Goal: Transaction & Acquisition: Book appointment/travel/reservation

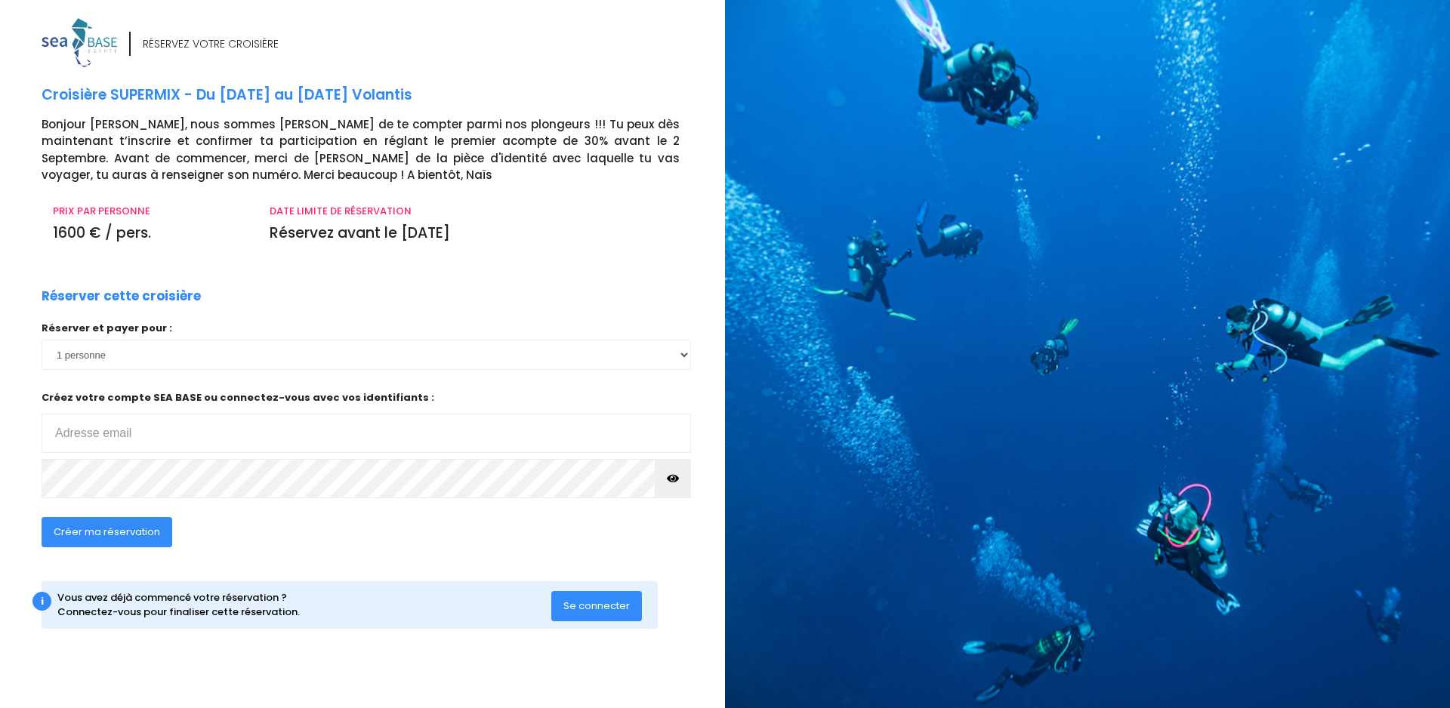
click at [140, 544] on button "Créer ma réservation" at bounding box center [107, 532] width 131 height 30
type input "renouxamelie@gmail.com"
click at [156, 538] on span "Créer ma réservation" at bounding box center [107, 532] width 106 height 14
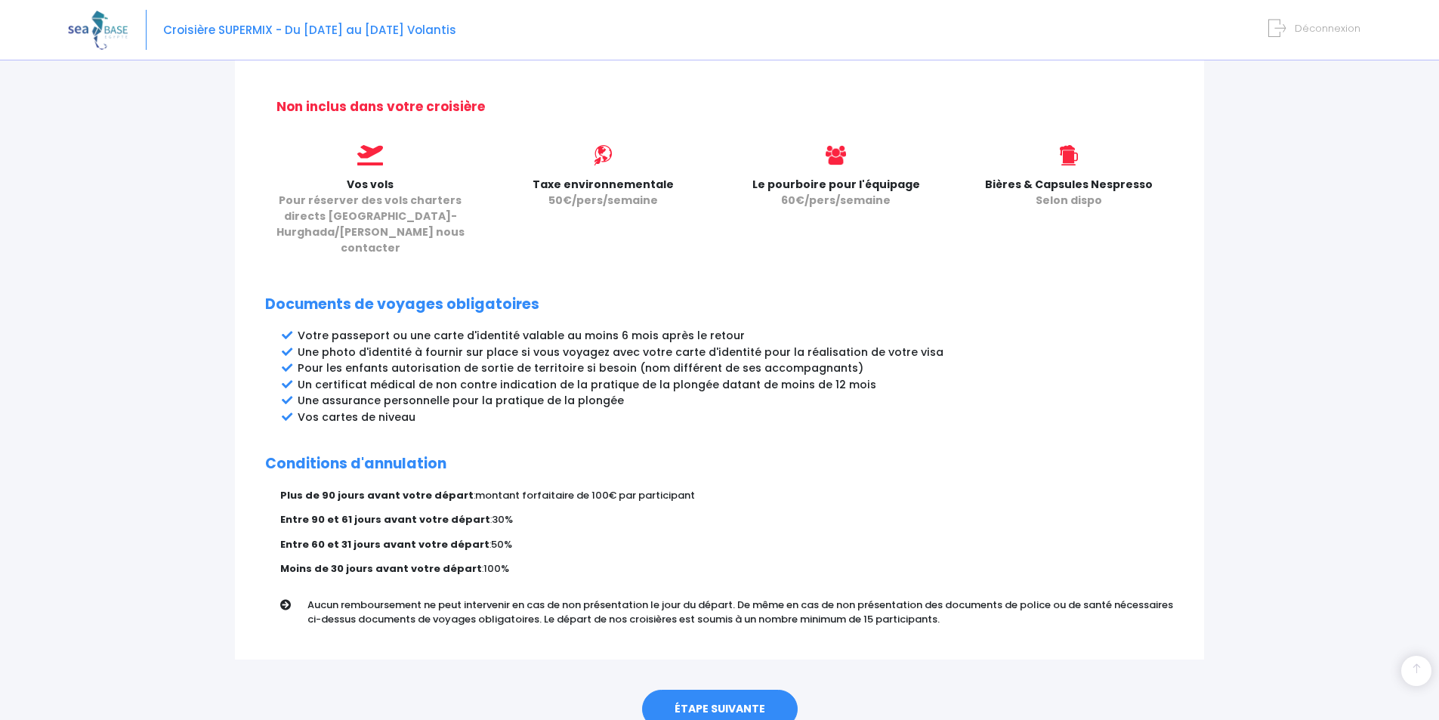
scroll to position [609, 0]
click at [757, 689] on link "ÉTAPE SUIVANTE" at bounding box center [720, 708] width 156 height 39
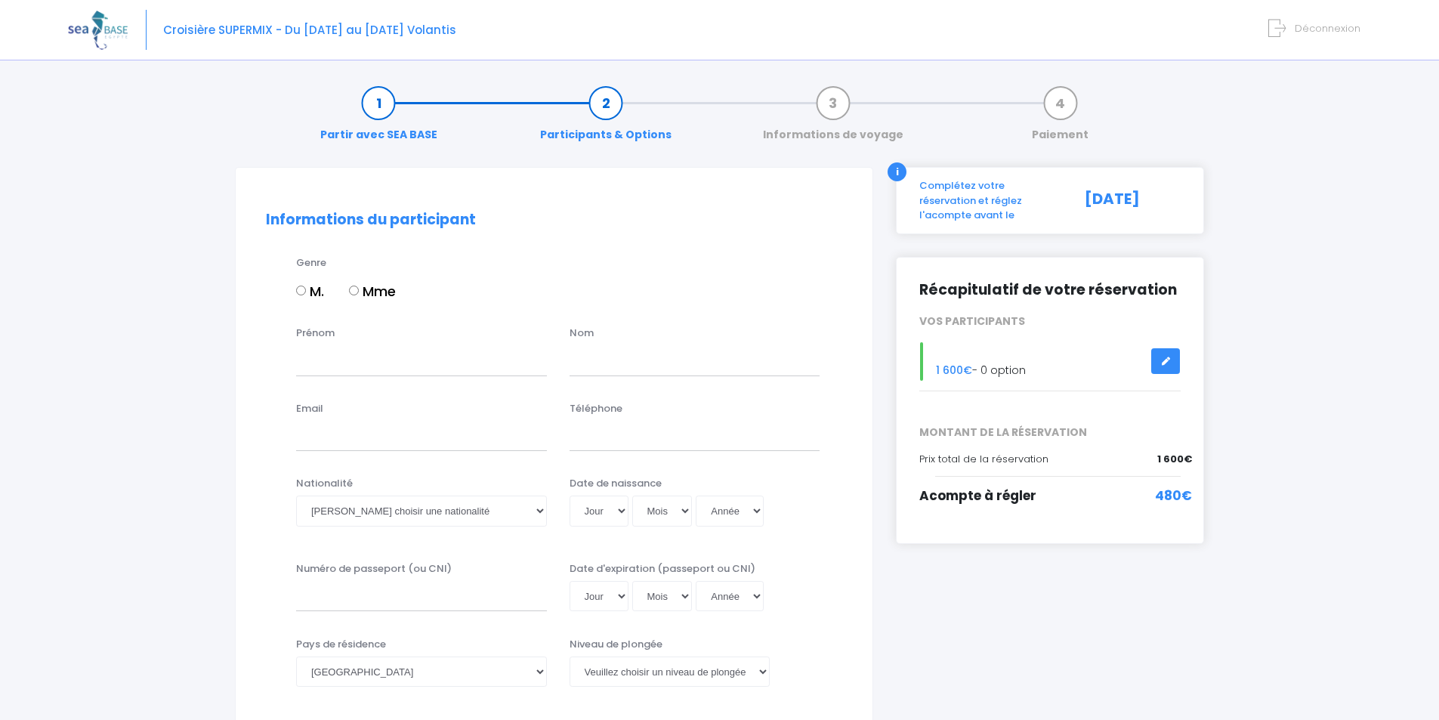
click at [362, 285] on label "Mme" at bounding box center [372, 291] width 47 height 20
click at [359, 285] on input "Mme" at bounding box center [354, 290] width 10 height 10
radio input "true"
drag, startPoint x: 362, startPoint y: 285, endPoint x: 344, endPoint y: 353, distance: 70.1
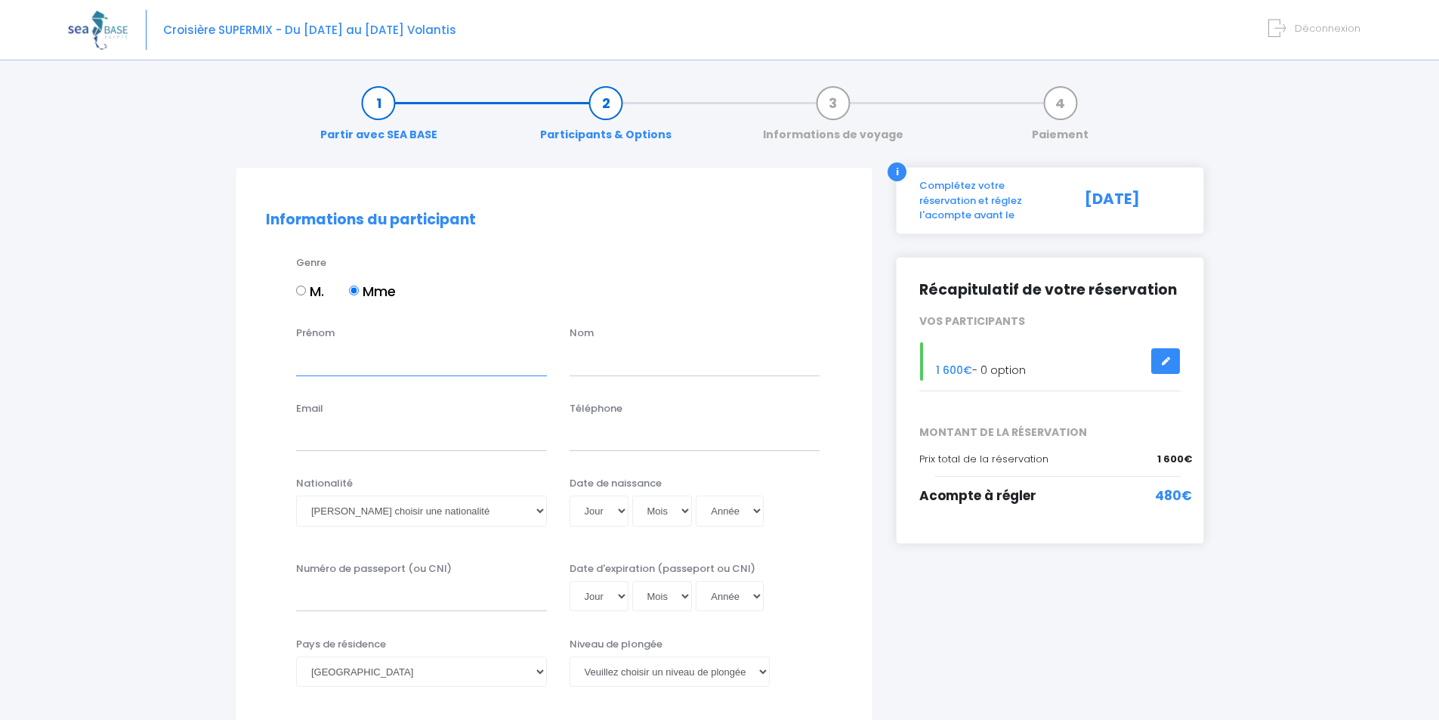
click at [344, 353] on input "Prénom" at bounding box center [421, 360] width 251 height 30
type input "amelie"
type input "renoux"
type input "renouxamelie@gmail.com"
type input "0683884737"
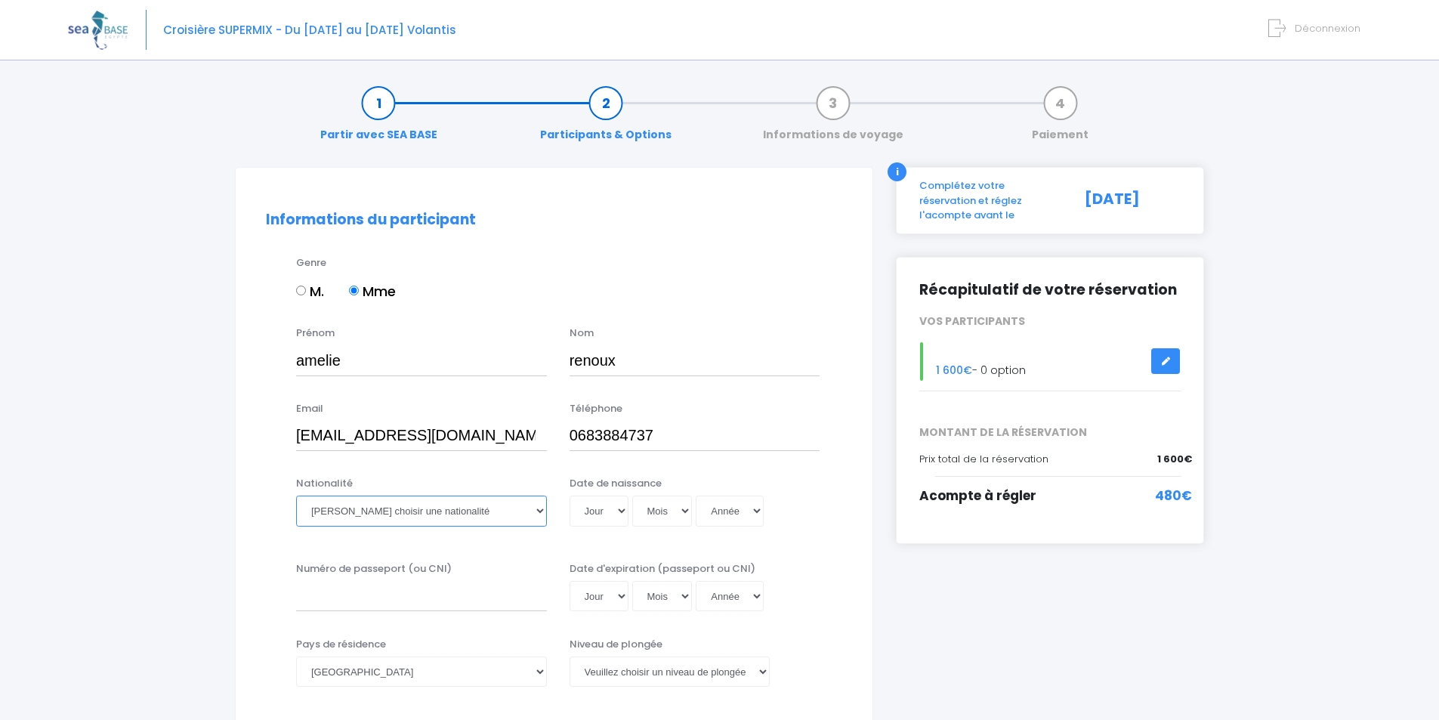
click at [401, 514] on select "Veuillez choisir une nationalité Afghane Albanaise Algerienne Allemande America…" at bounding box center [421, 510] width 251 height 30
select select "Française"
click at [296, 495] on select "Veuillez choisir une nationalité Afghane Albanaise Algerienne Allemande America…" at bounding box center [421, 510] width 251 height 30
click at [612, 507] on select "Jour 01 02 03 04 05 06 07 08 09 10 11 12 13 14 15 16 17 18 19 20 21 22 23 24 25…" at bounding box center [598, 510] width 59 height 30
select select "09"
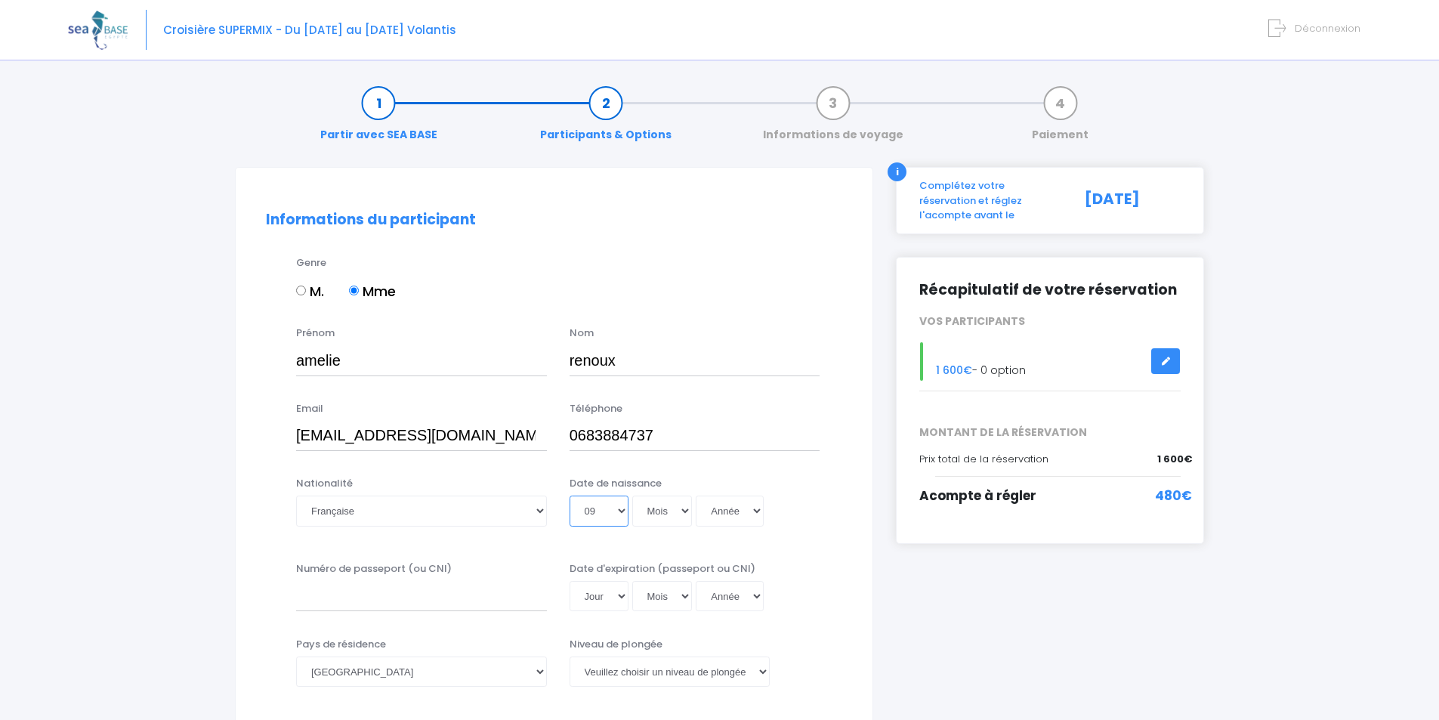
click at [569, 495] on select "Jour 01 02 03 04 05 06 07 08 09 10 11 12 13 14 15 16 17 18 19 20 21 22 23 24 25…" at bounding box center [598, 510] width 59 height 30
click at [677, 508] on select "Mois 01 02 03 04 05 06 07 08 09 10 11 12" at bounding box center [662, 510] width 60 height 30
select select "02"
click at [632, 495] on select "Mois 01 02 03 04 05 06 07 08 09 10 11 12" at bounding box center [662, 510] width 60 height 30
click at [733, 522] on select "Année 2045 2044 2043 2042 2041 2040 2039 2038 2037 2036 2035 2034 2033 2032 203…" at bounding box center [730, 510] width 68 height 30
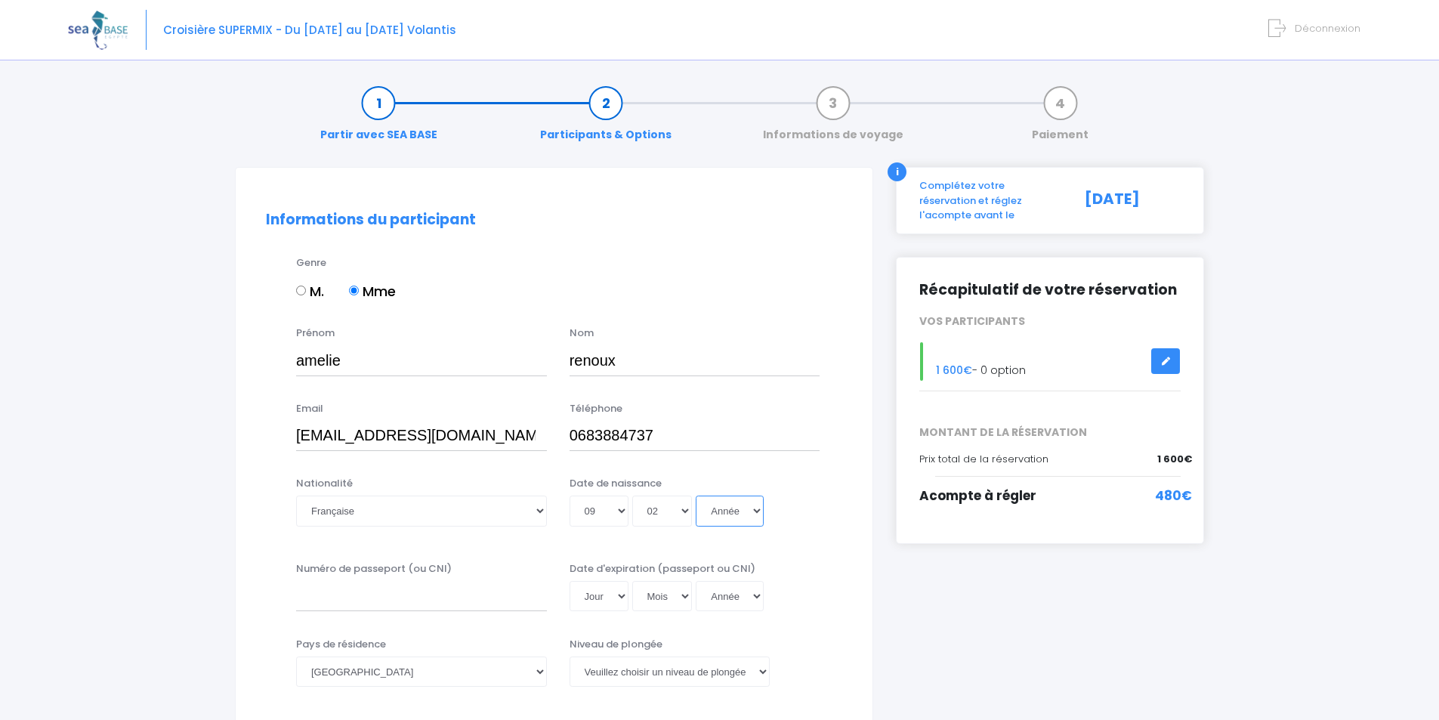
select select "1989"
click at [696, 495] on select "Année 2045 2044 2043 2042 2041 2040 2039 2038 2037 2036 2035 2034 2033 2032 203…" at bounding box center [730, 510] width 68 height 30
type input "1989-02-09"
click at [501, 591] on input "Numéro de passeport (ou CNI)" at bounding box center [421, 596] width 251 height 30
type input "16CT446"
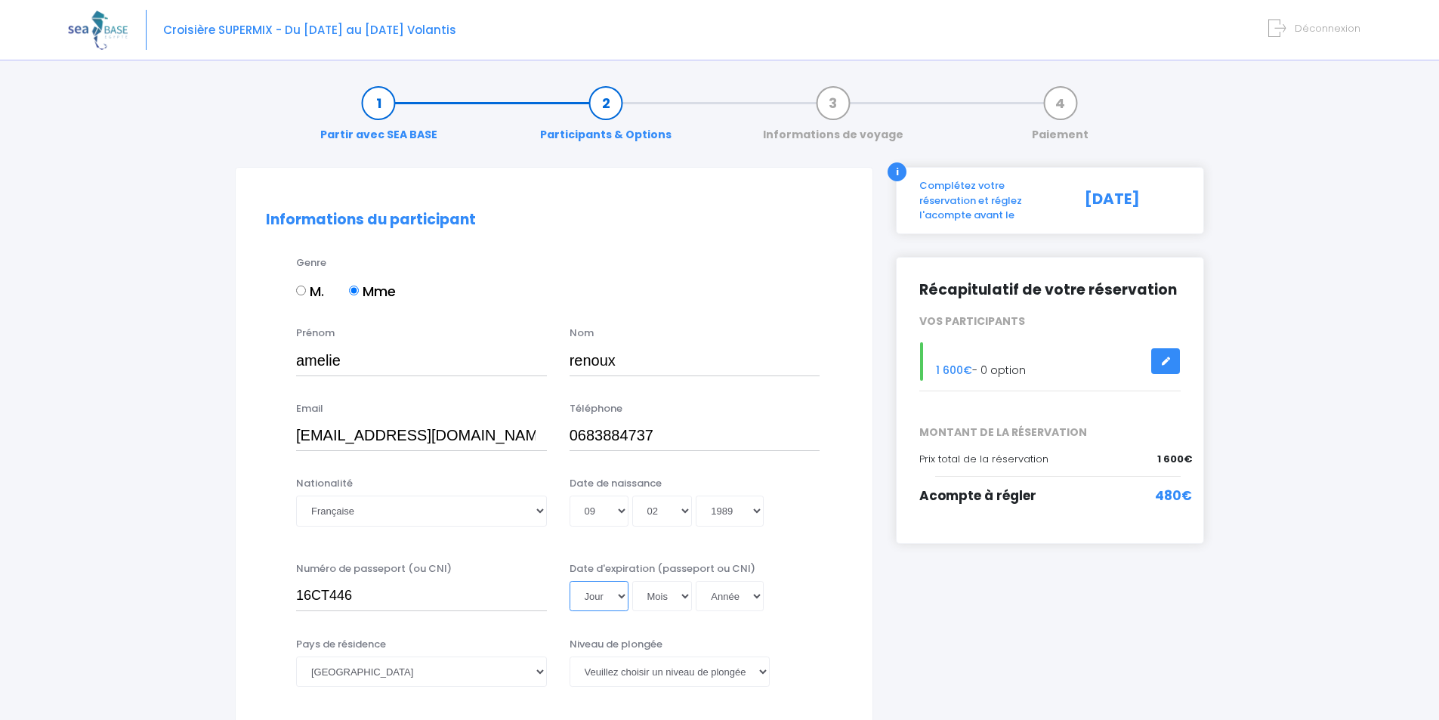
click at [619, 606] on select "Jour 01 02 03 04 05 06 07 08 09 10 11 12 13 14 15 16 17 18 19 20 21 22 23 24 25…" at bounding box center [598, 596] width 59 height 30
select select "29"
click at [569, 581] on select "Jour 01 02 03 04 05 06 07 08 09 10 11 12 13 14 15 16 17 18 19 20 21 22 23 24 25…" at bounding box center [598, 596] width 59 height 30
click at [656, 596] on select "Mois 01 02 03 04 05 06 07 08 09 10 11 12" at bounding box center [662, 596] width 60 height 30
select select "09"
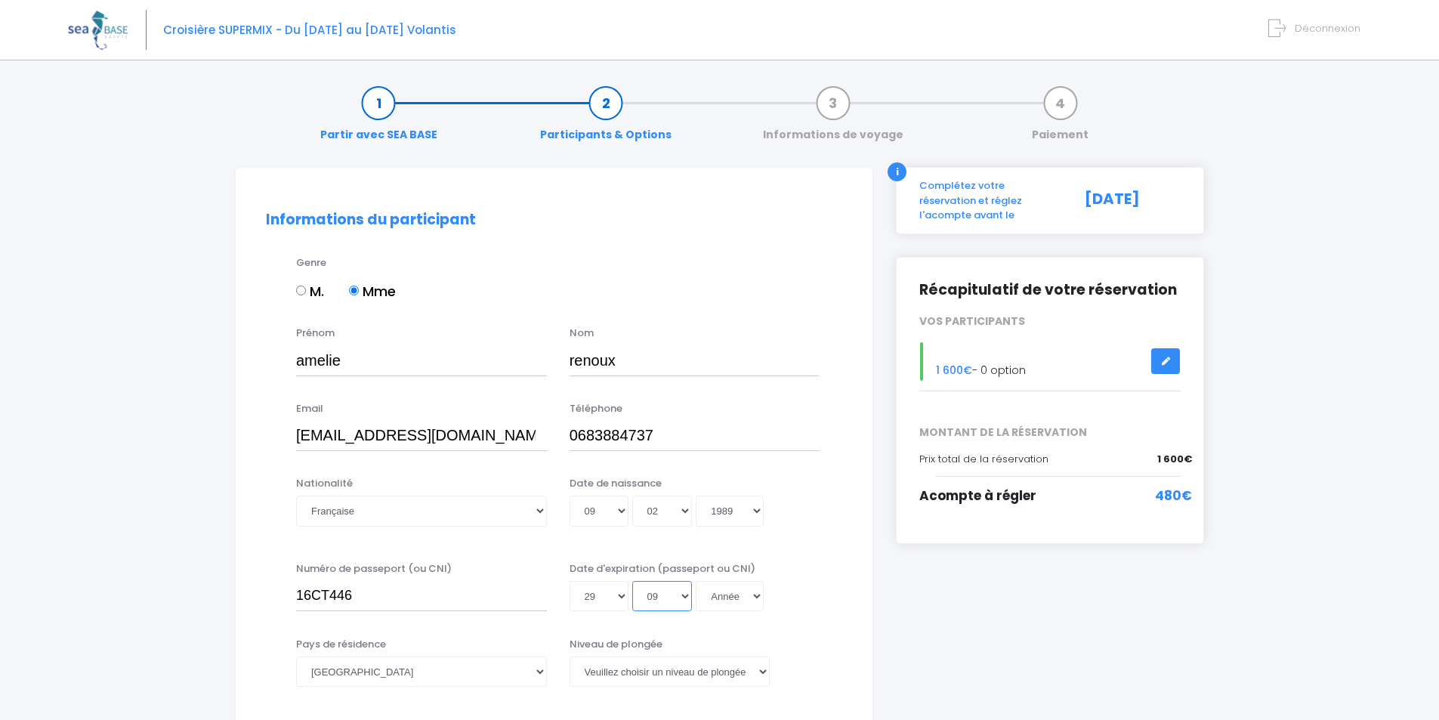
click at [632, 581] on select "Mois 01 02 03 04 05 06 07 08 09 10 11 12" at bounding box center [662, 596] width 60 height 30
click at [717, 602] on select "Année 2045 2044 2043 2042 2041 2040 2039 2038 2037 2036 2035 2034 2033 2032 203…" at bounding box center [730, 596] width 68 height 30
select select "2026"
click at [696, 581] on select "Année 2045 2044 2043 2042 2041 2040 2039 2038 2037 2036 2035 2034 2033 2032 203…" at bounding box center [730, 596] width 68 height 30
type input "2026-09-29"
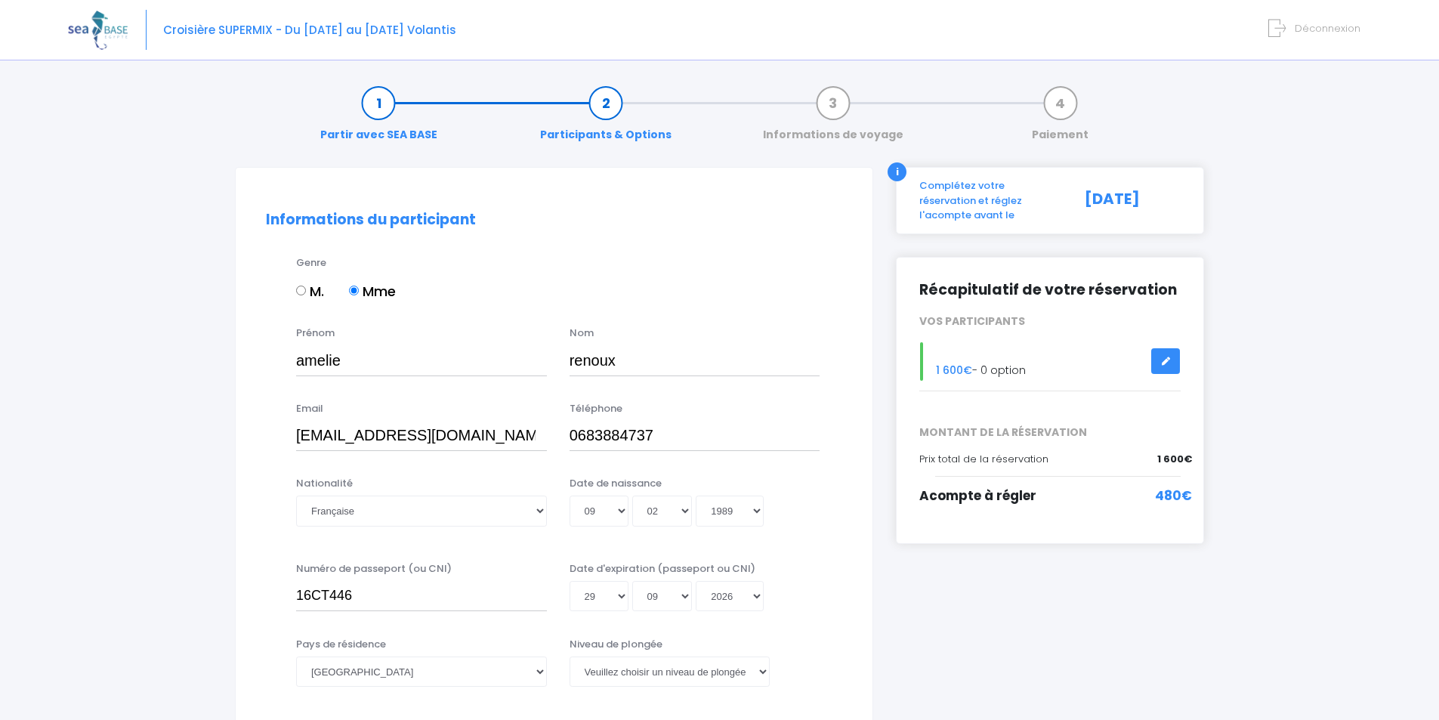
click at [790, 591] on div "Jour 01 02 03 04 05 06 07 08 09 10 11 12 13 14 15 16 17 18 19 20 21 22 23 24 25…" at bounding box center [694, 596] width 251 height 30
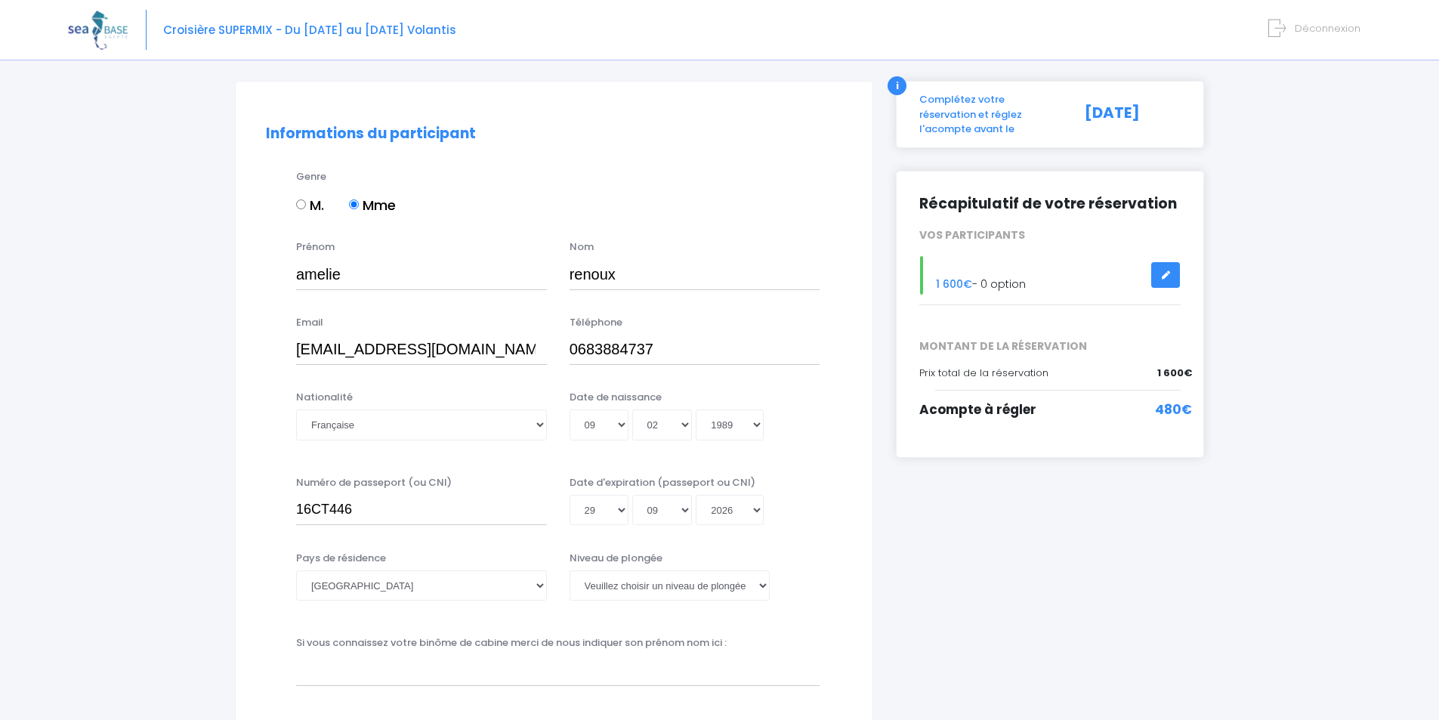
scroll to position [94, 0]
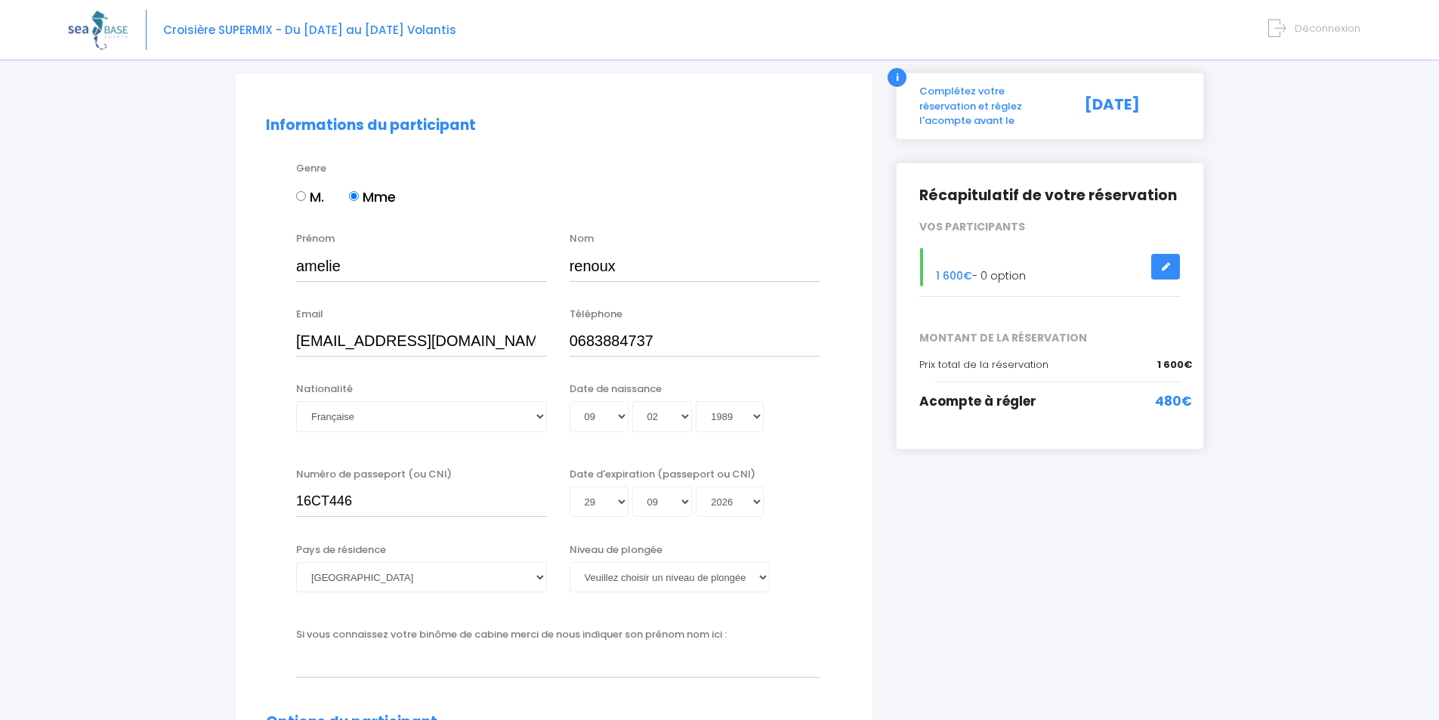
click at [1157, 254] on link at bounding box center [1165, 267] width 29 height 26
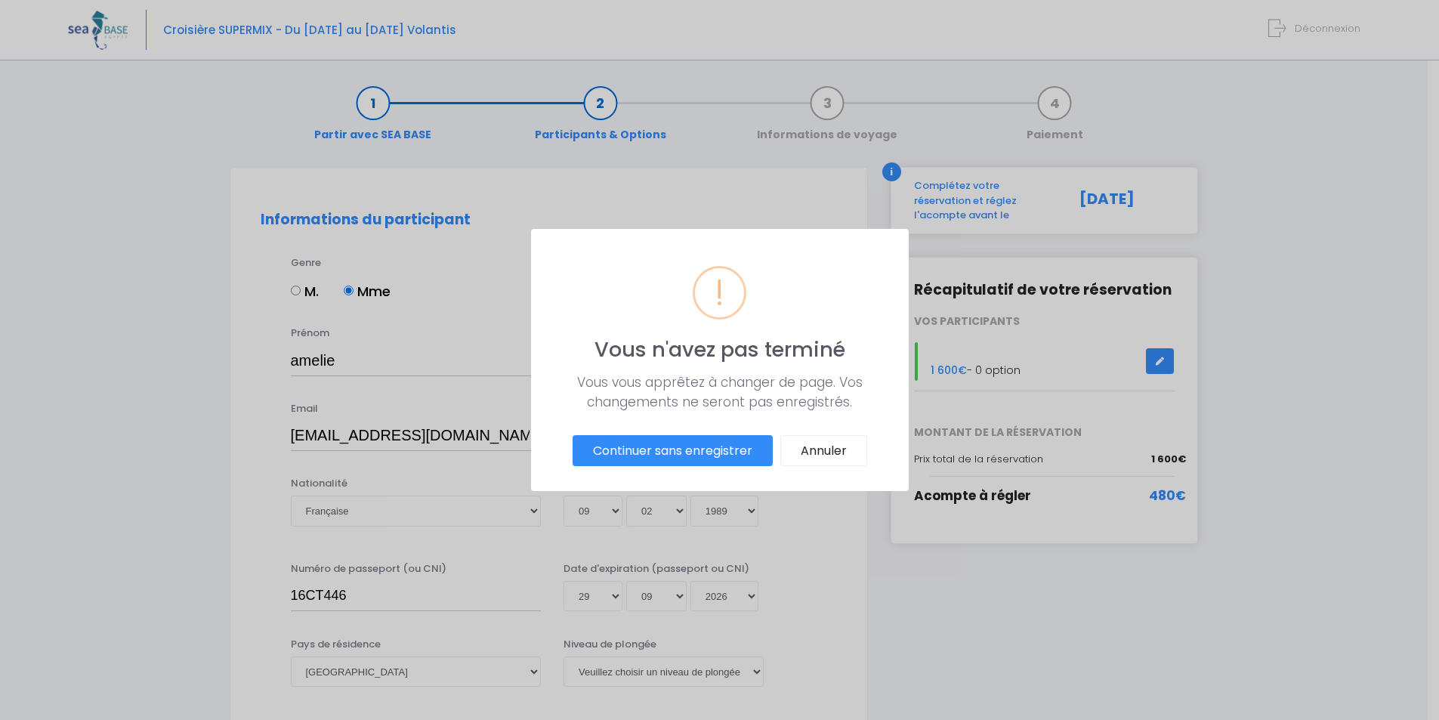
scroll to position [0, 0]
click at [840, 451] on button "Annuler" at bounding box center [828, 451] width 87 height 32
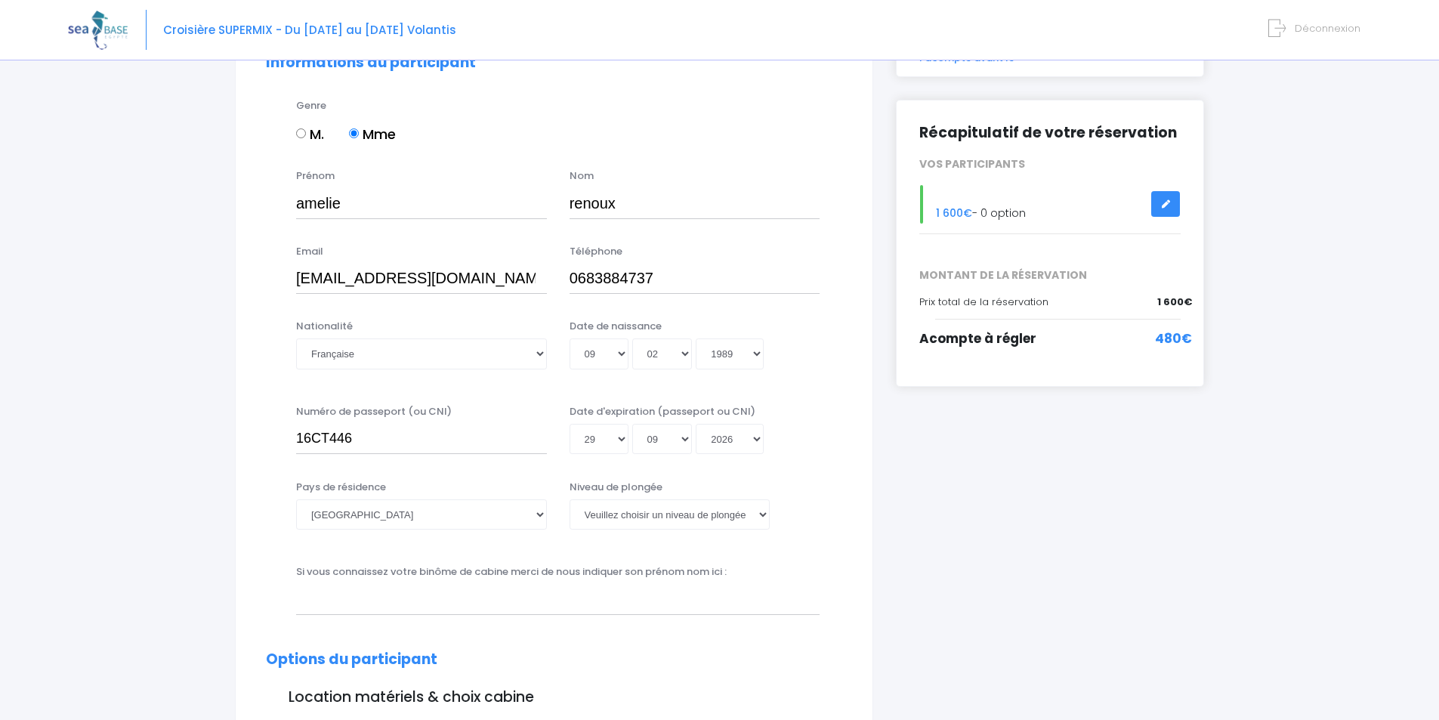
scroll to position [158, 0]
click at [717, 516] on select "Veuillez choisir un niveau de plongée Non plongeur Junior OW diver Adventure OW…" at bounding box center [669, 513] width 200 height 30
click at [569, 498] on select "Veuillez choisir un niveau de plongée Non plongeur Junior OW diver Adventure OW…" at bounding box center [669, 513] width 200 height 30
click at [745, 249] on div "Téléphone 0683884737" at bounding box center [694, 268] width 273 height 50
click at [738, 521] on select "Veuillez choisir un niveau de plongée Non plongeur Junior OW diver Adventure OW…" at bounding box center [669, 513] width 200 height 30
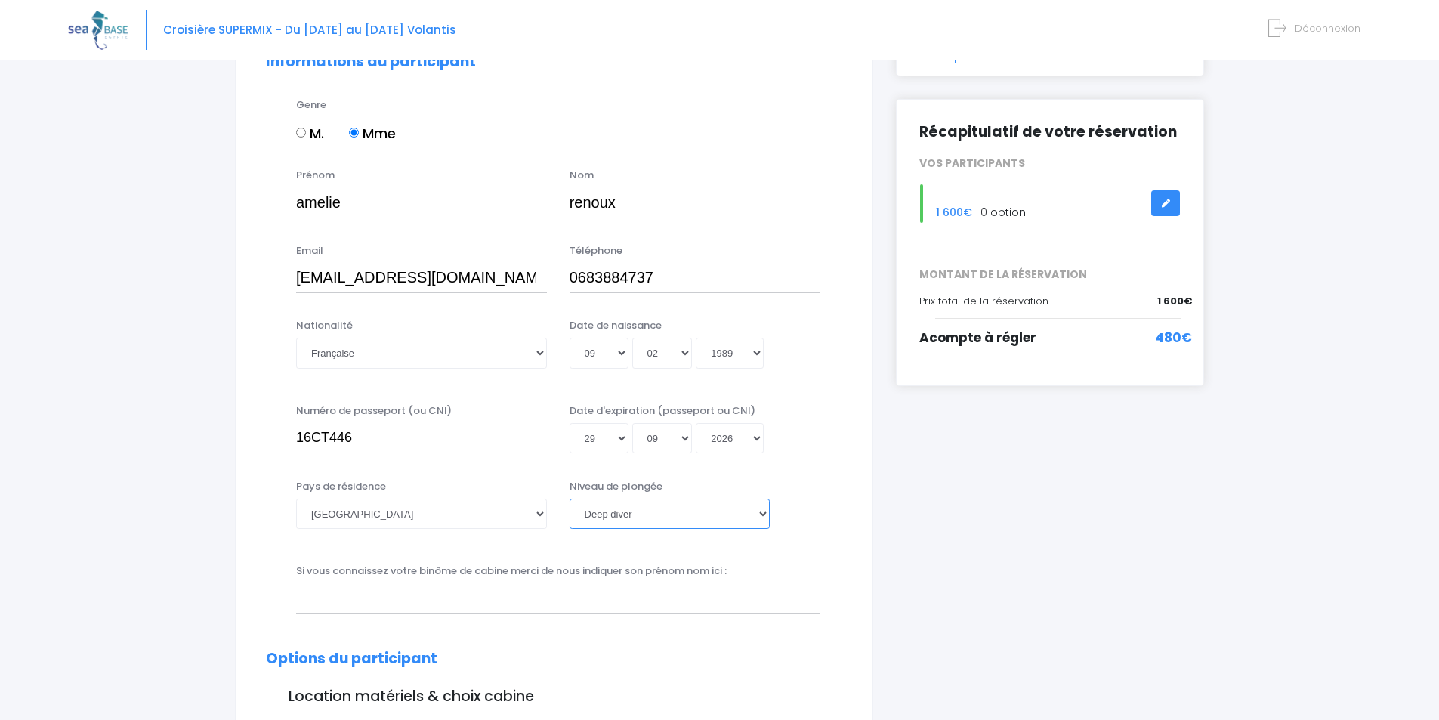
click at [738, 521] on select "Veuillez choisir un niveau de plongée Non plongeur Junior OW diver Adventure OW…" at bounding box center [669, 513] width 200 height 30
select select "PADI Advanced OW diver"
click at [569, 498] on select "Veuillez choisir un niveau de plongée Non plongeur Junior OW diver Adventure OW…" at bounding box center [669, 513] width 200 height 30
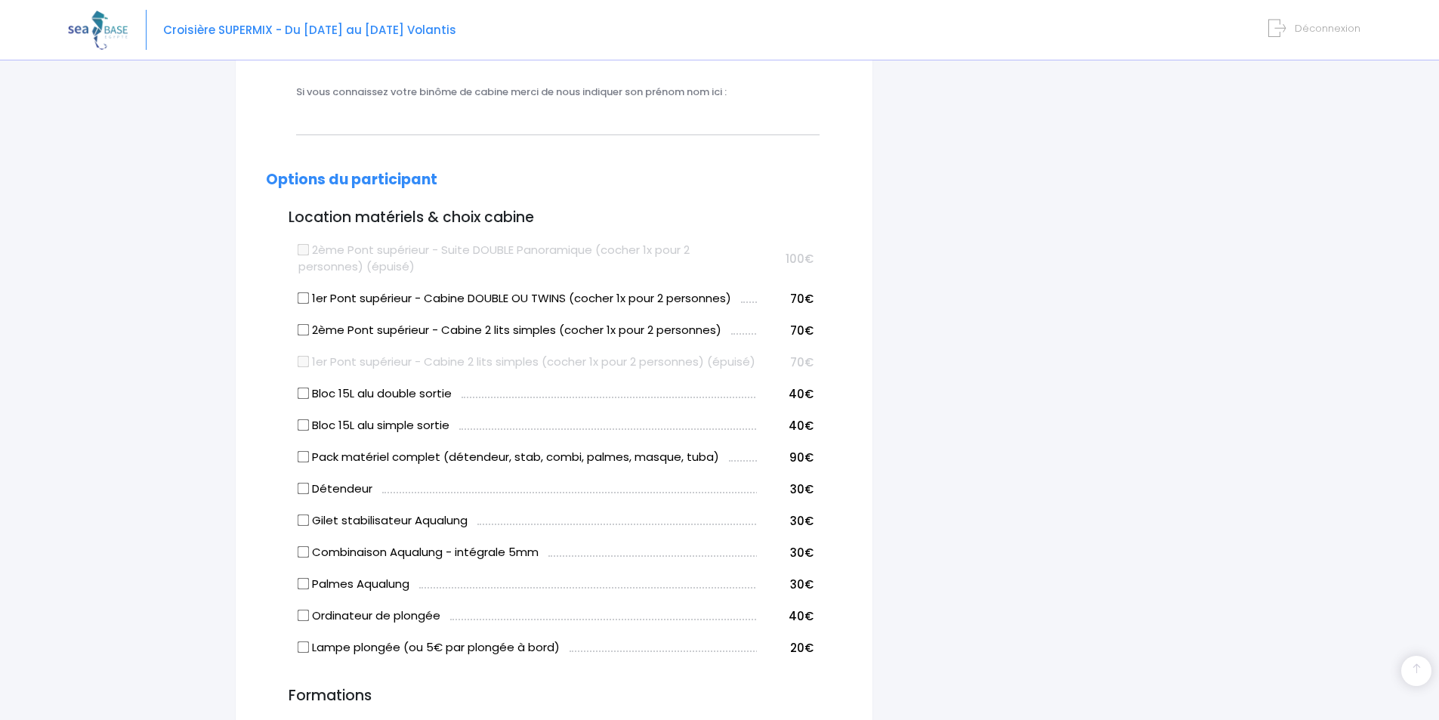
scroll to position [637, 0]
click at [301, 462] on input "Pack matériel complet (détendeur, stab, combi, palmes, masque, tuba)" at bounding box center [304, 456] width 12 height 12
click at [308, 462] on input "Pack matériel complet (détendeur, stab, combi, palmes, masque, tuba)" at bounding box center [304, 456] width 12 height 12
checkbox input "true"
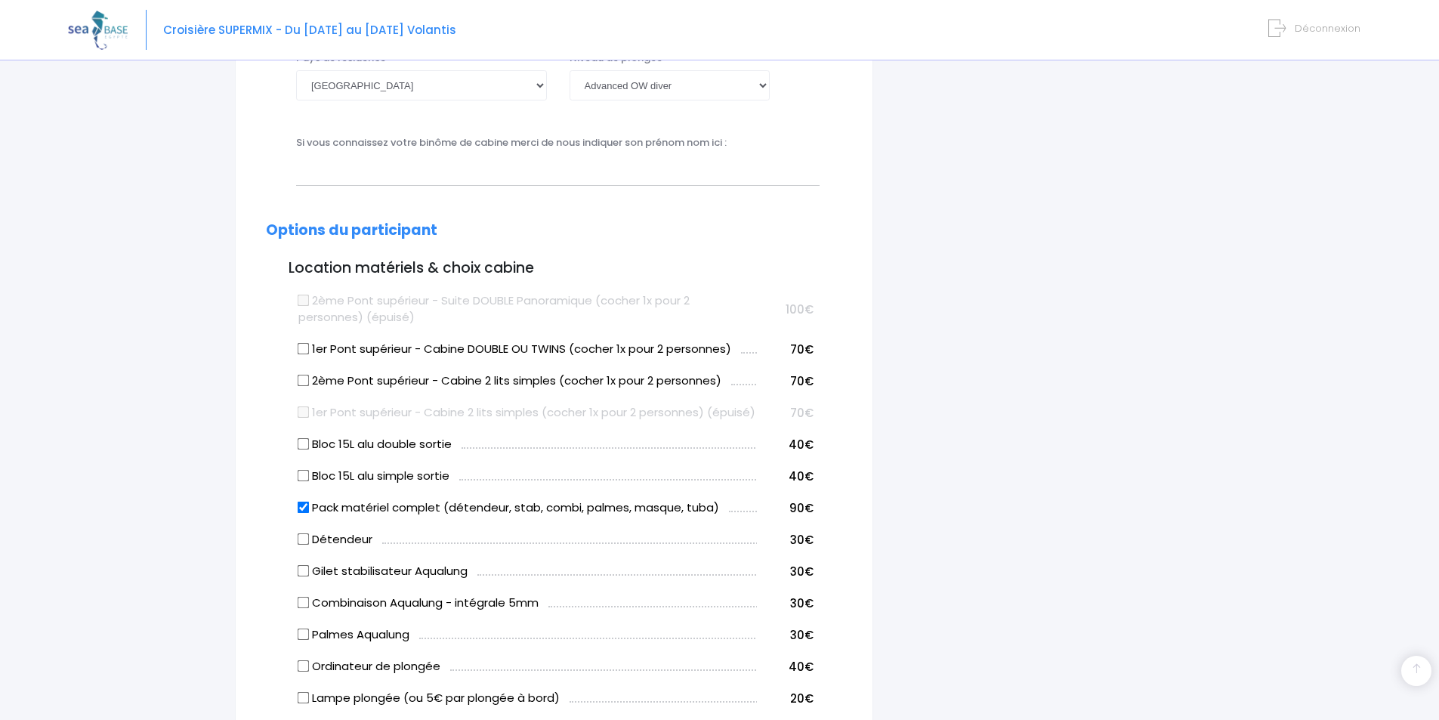
scroll to position [587, 0]
click at [303, 380] on input "2ème Pont supérieur - Cabine 2 lits simples (cocher 1x pour 2 personnes)" at bounding box center [304, 380] width 12 height 12
checkbox input "true"
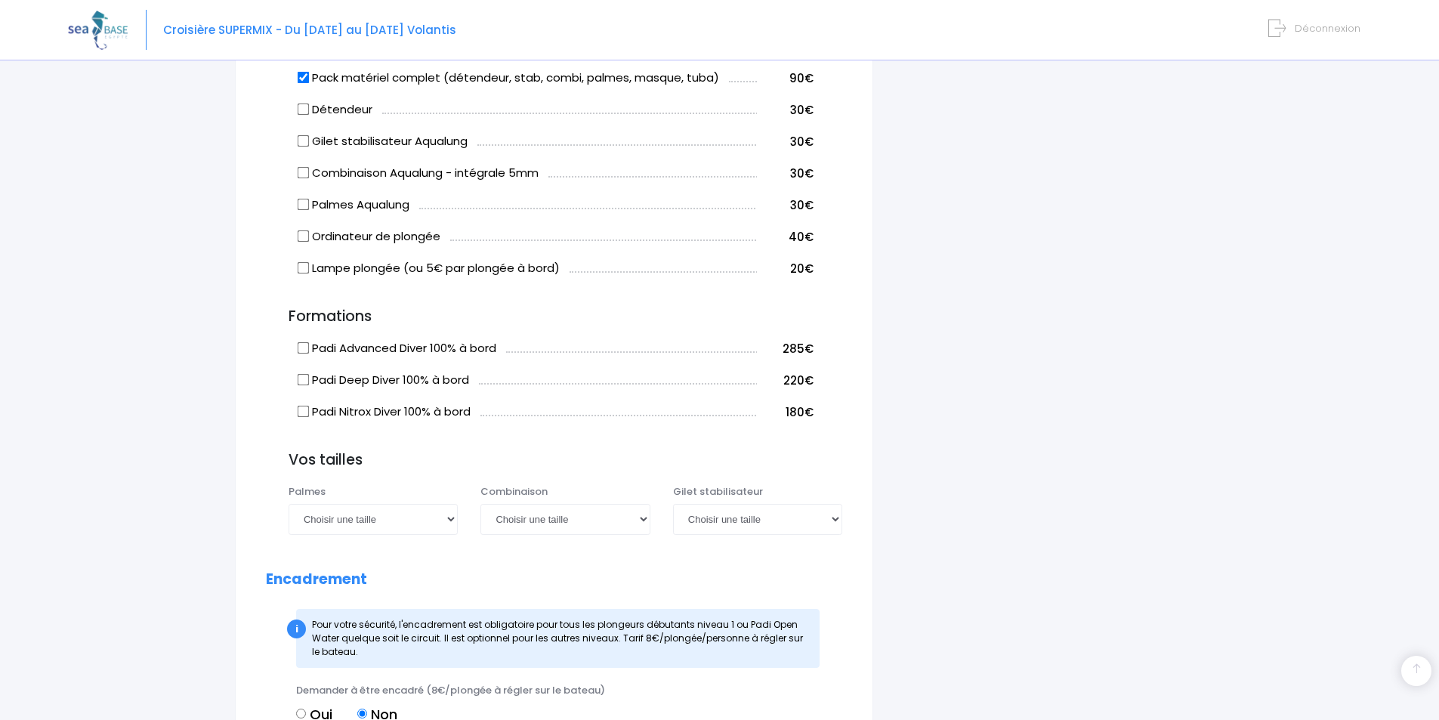
scroll to position [1026, 0]
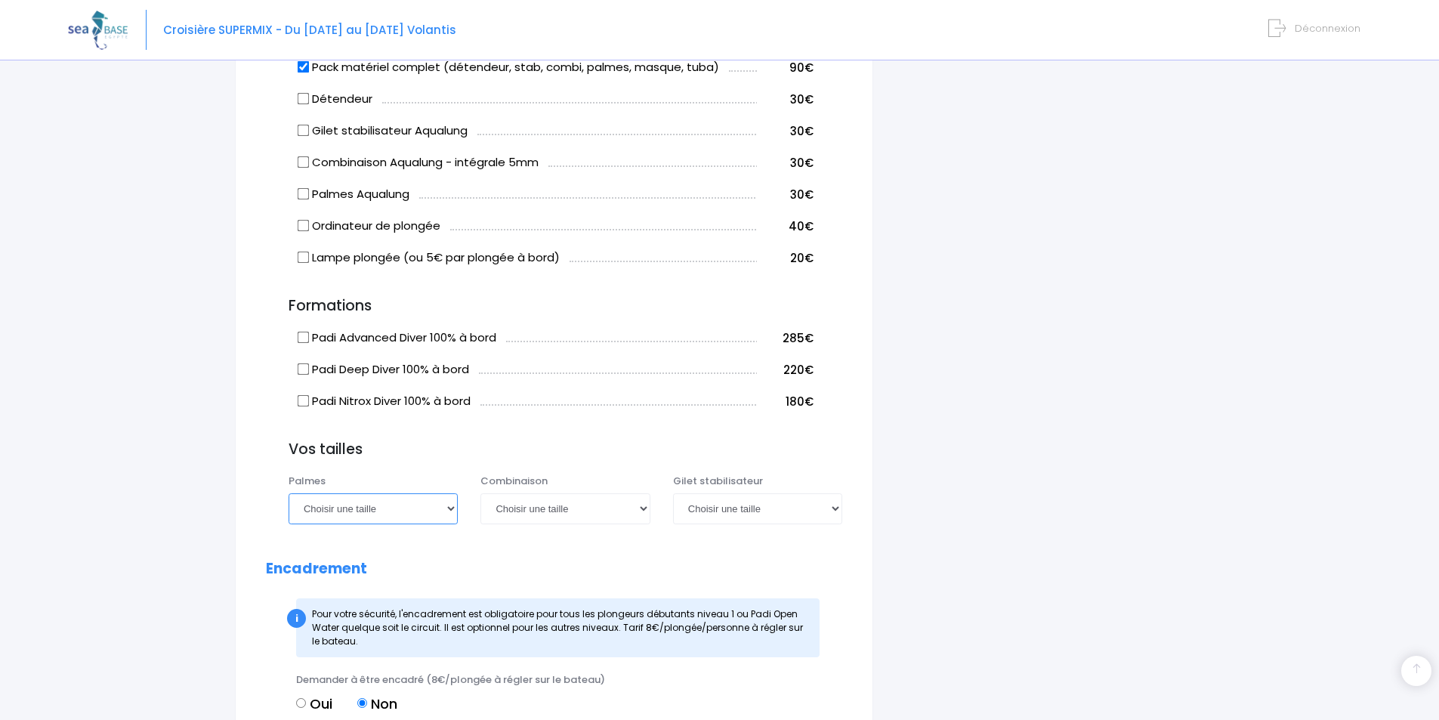
click at [409, 522] on select "Choisir une taille 36/37 38/39 40/41 42/43 44/45 46/47" at bounding box center [372, 508] width 169 height 30
select select "40/41"
click at [288, 510] on select "Choisir une taille 36/37 38/39 40/41 42/43 44/45 46/47" at bounding box center [372, 508] width 169 height 30
click at [583, 523] on select "Choisir une taille XS S M ML L XL XXL" at bounding box center [564, 508] width 169 height 30
select select "XL"
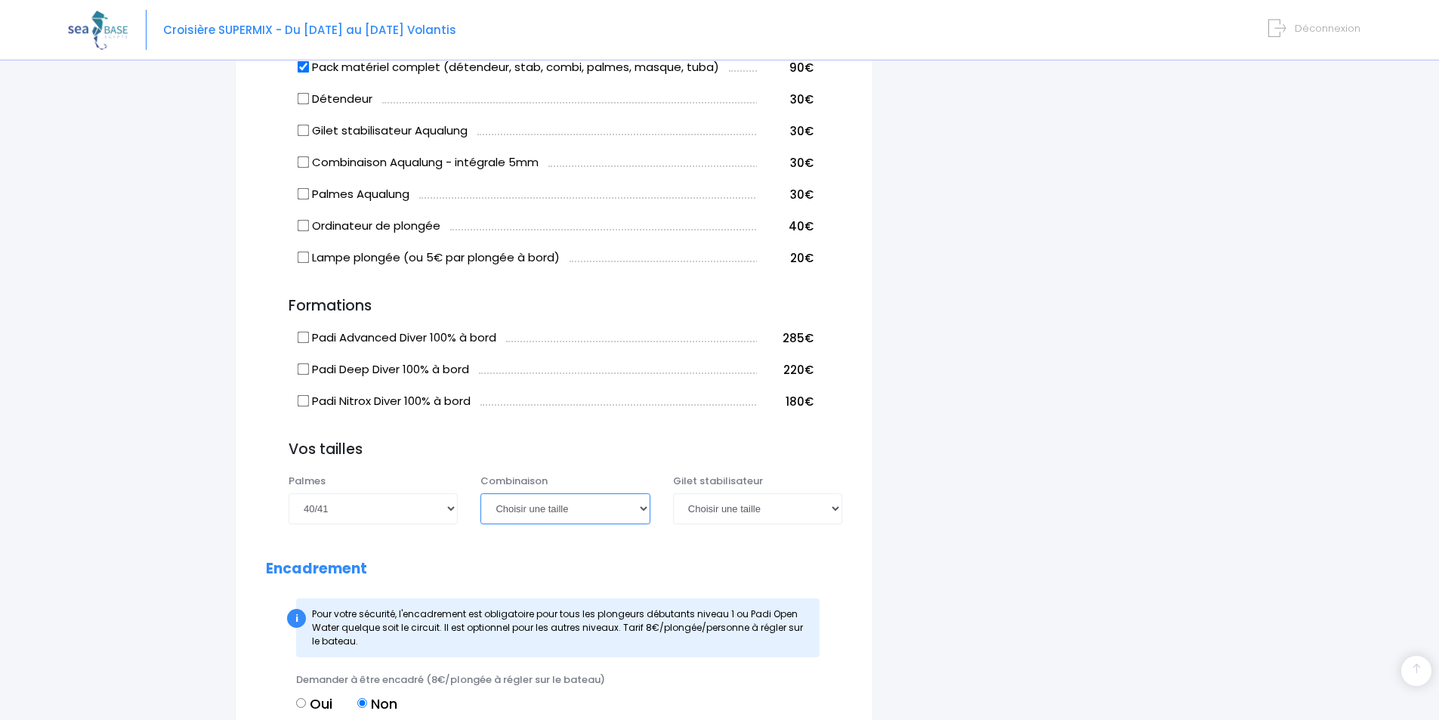
click at [480, 510] on select "Choisir une taille XS S M ML L XL XXL" at bounding box center [564, 508] width 169 height 30
click at [782, 523] on select "Choisir une taille XXS XS S M ML L XL XXL" at bounding box center [757, 508] width 169 height 30
select select "M"
click at [673, 510] on select "Choisir une taille XXS XS S M ML L XL XXL" at bounding box center [757, 508] width 169 height 30
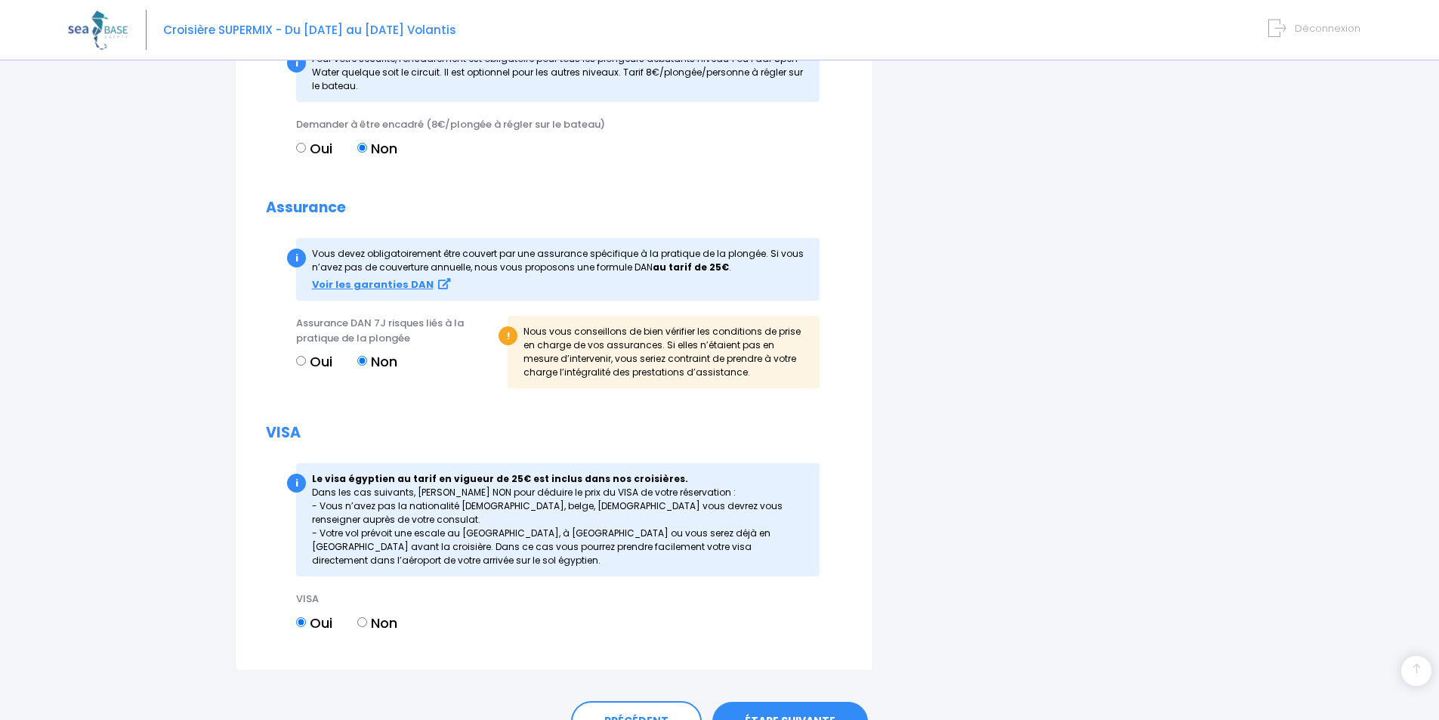
scroll to position [1593, 0]
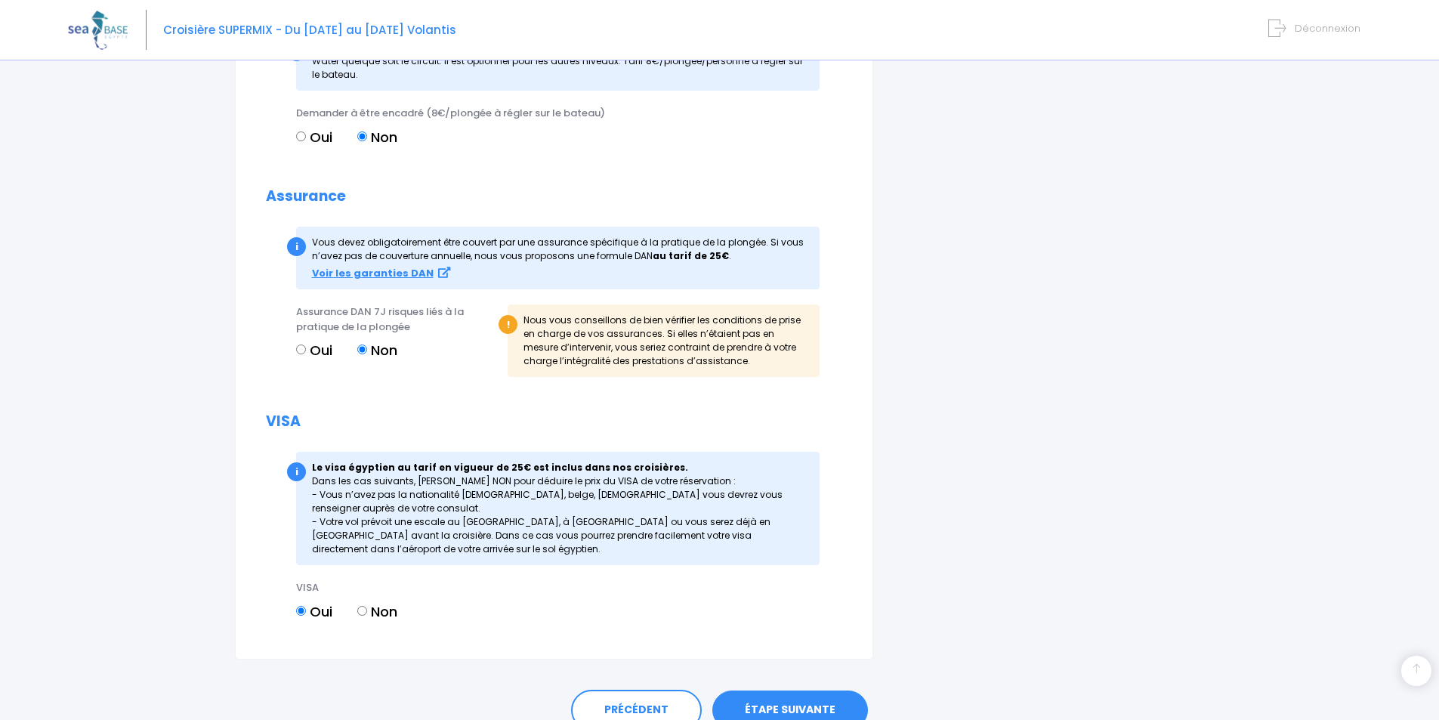
click at [362, 615] on input "Non" at bounding box center [362, 611] width 10 height 10
radio input "true"
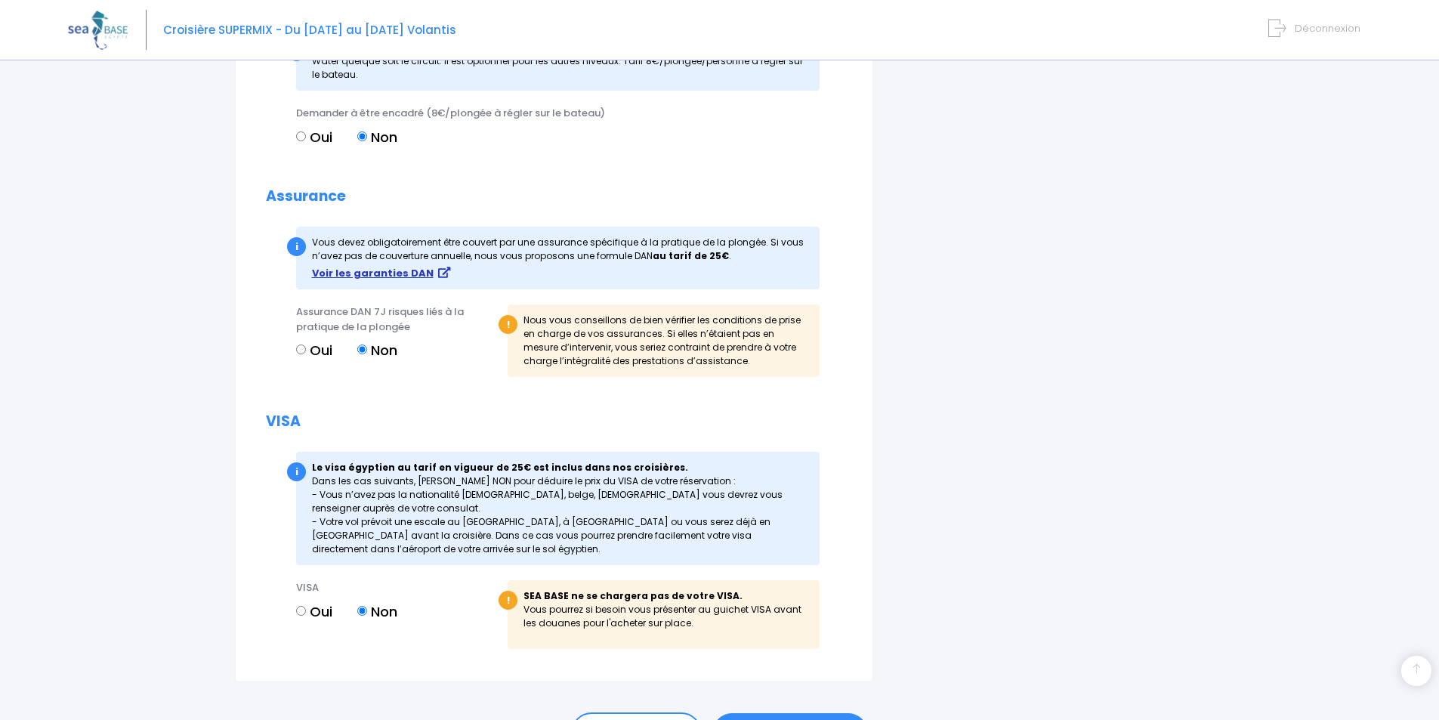
click at [389, 280] on strong "Voir les garanties DAN" at bounding box center [373, 273] width 122 height 14
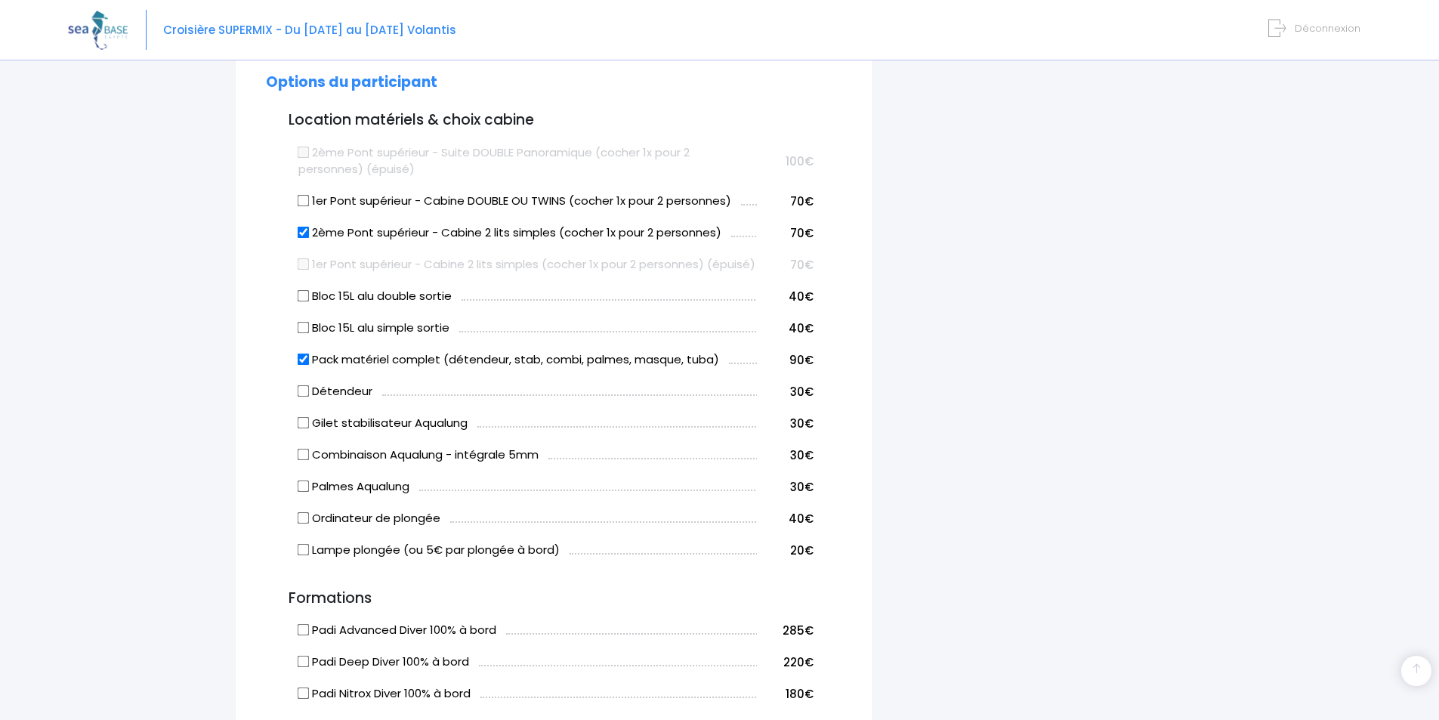
scroll to position [733, 0]
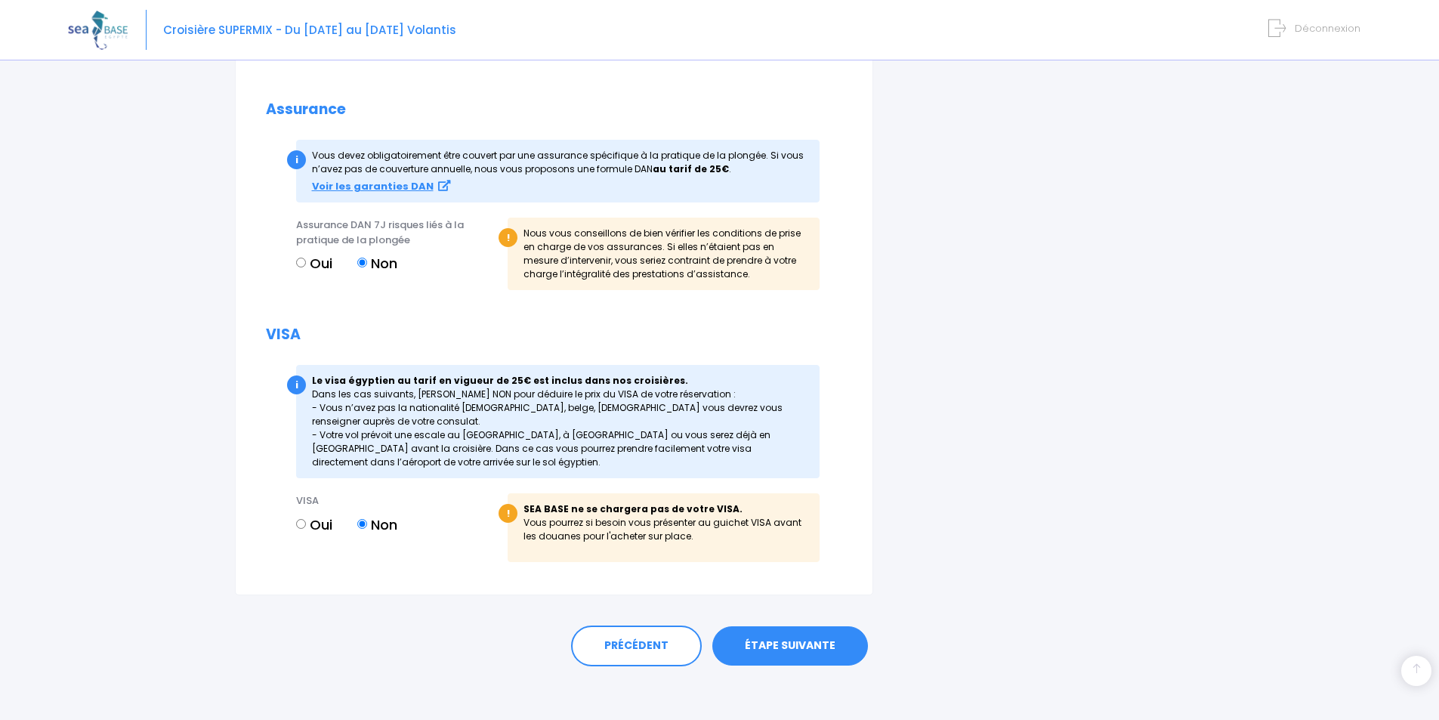
scroll to position [1703, 0]
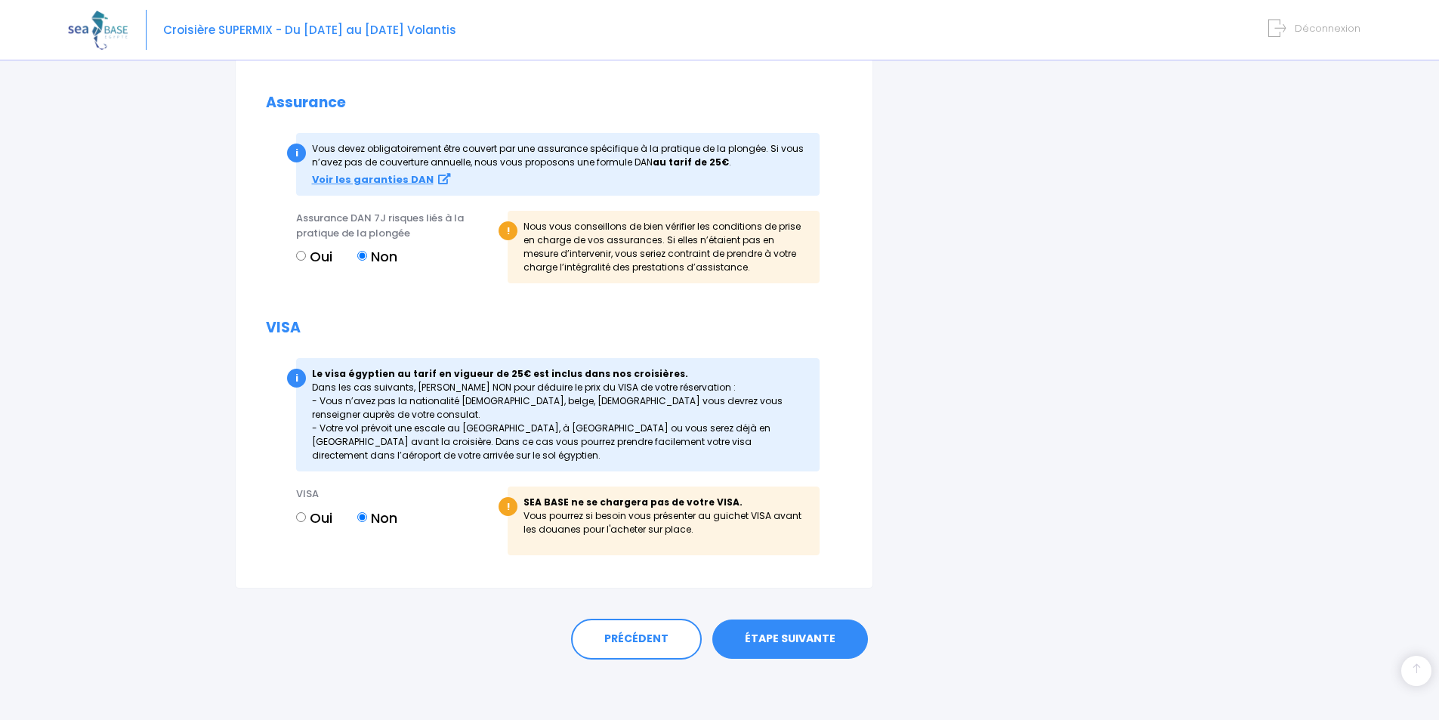
click at [830, 642] on link "ÉTAPE SUIVANTE" at bounding box center [790, 638] width 156 height 39
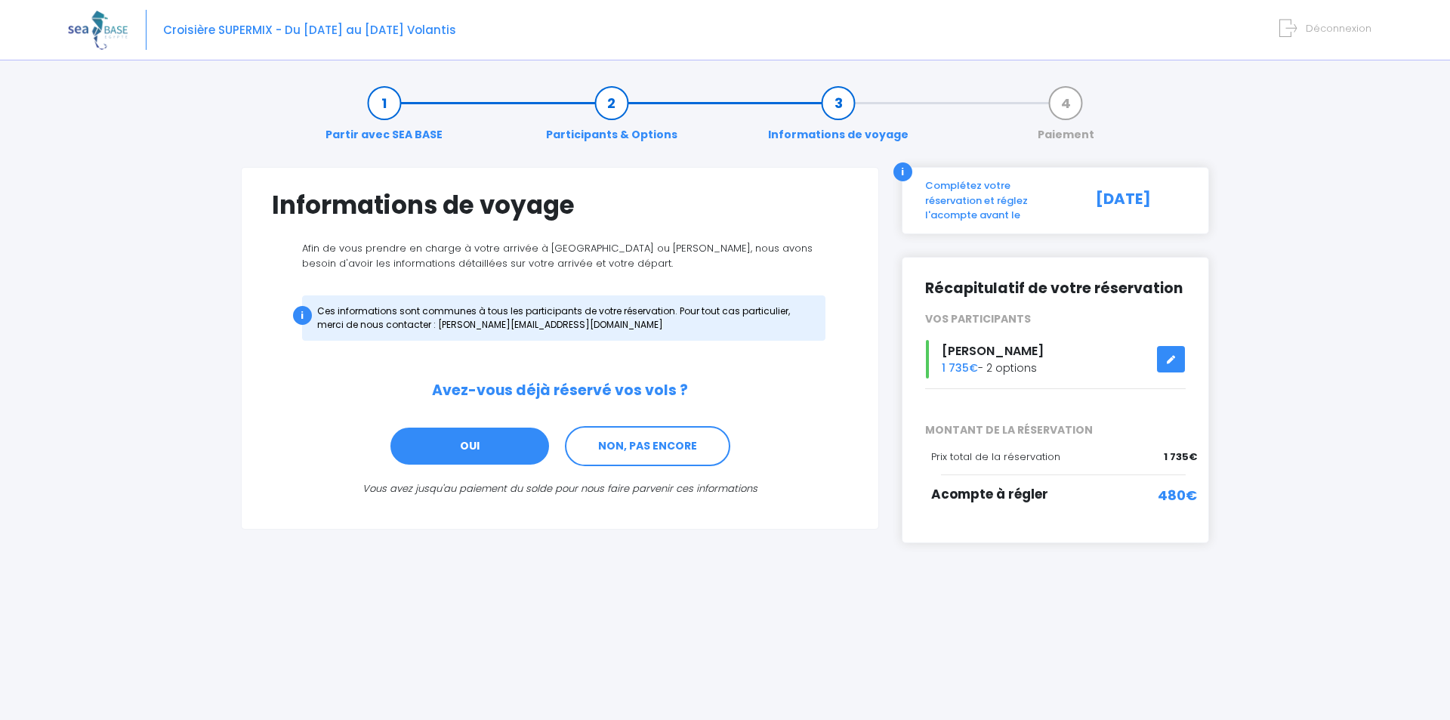
click at [504, 460] on link "OUI" at bounding box center [470, 446] width 162 height 41
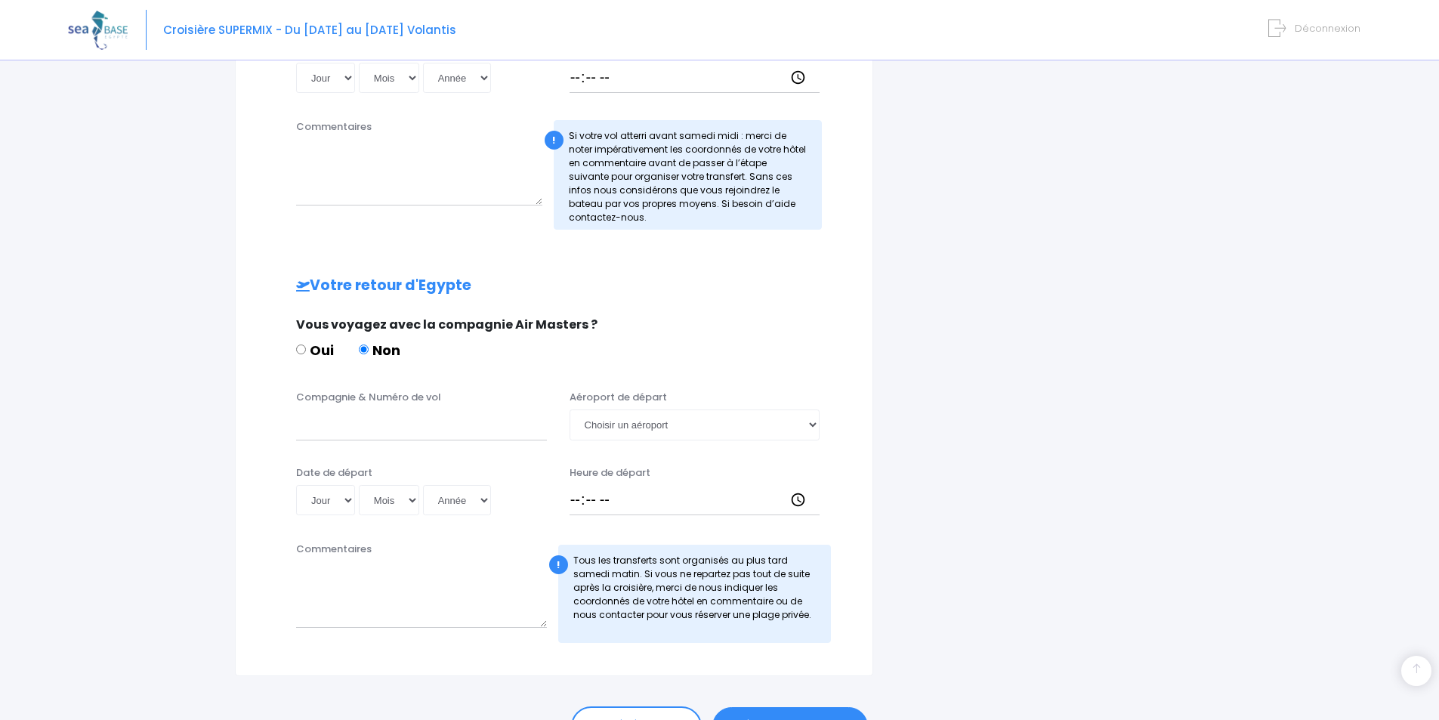
scroll to position [762, 0]
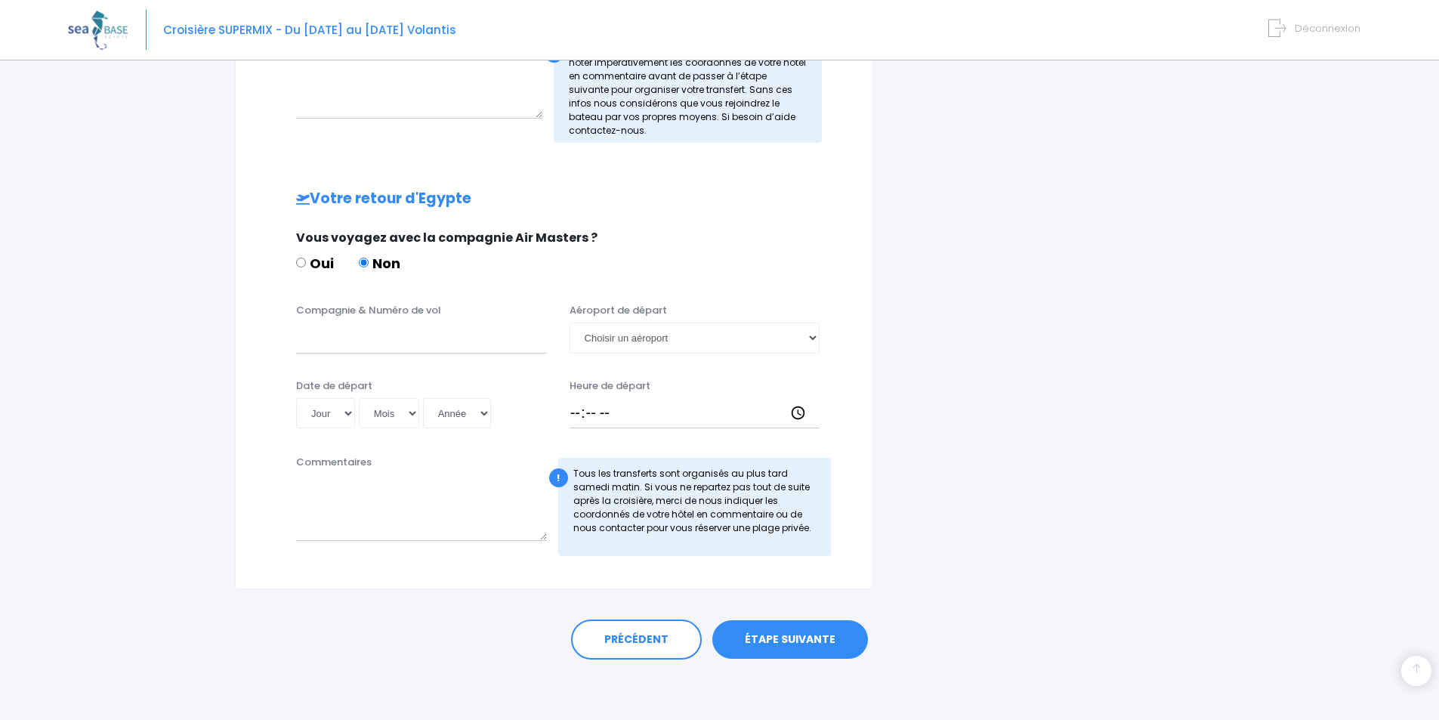
click at [788, 647] on link "ÉTAPE SUIVANTE" at bounding box center [790, 639] width 156 height 39
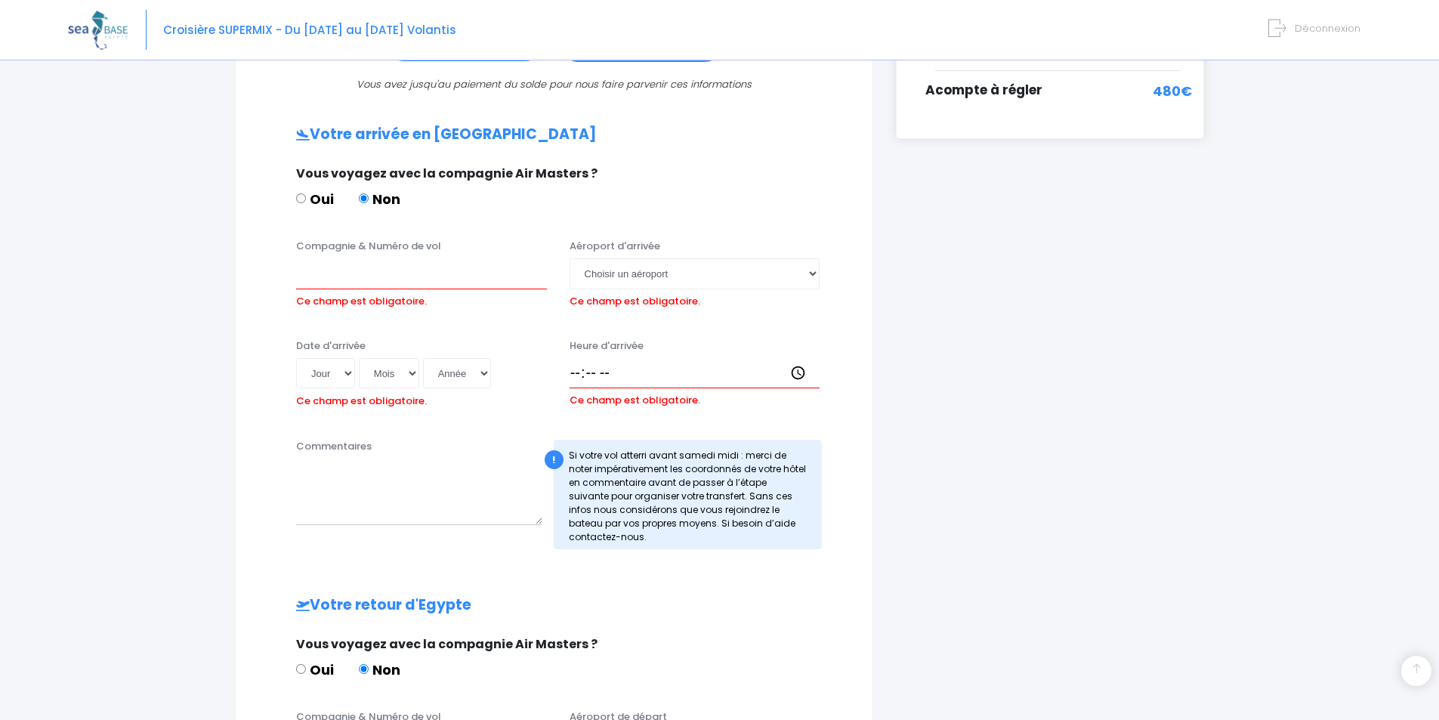
scroll to position [403, 0]
click at [410, 279] on input "Compagnie & Numéro de vol" at bounding box center [421, 274] width 251 height 30
type input "easy jet"
click at [603, 275] on select "Choisir un aéroport Hurghada Marsa Alam" at bounding box center [694, 274] width 251 height 30
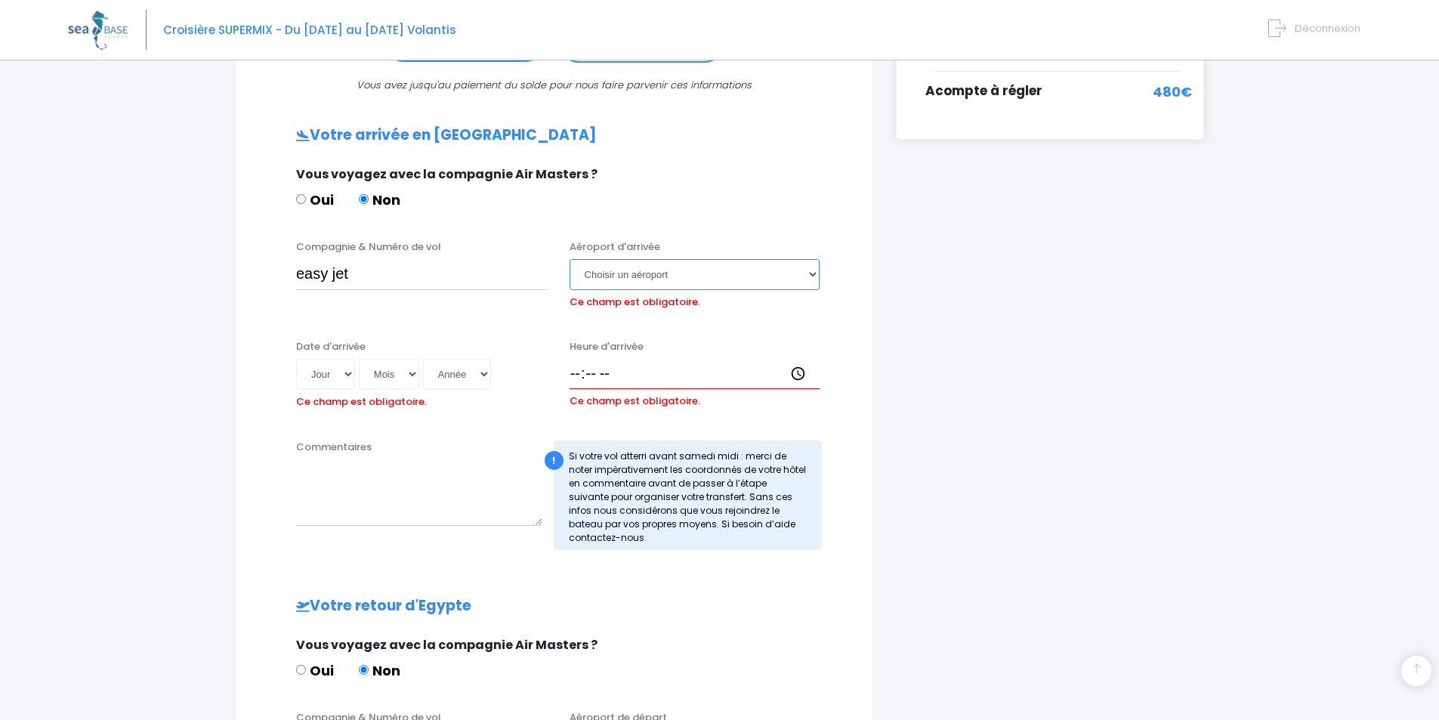
select select "Hurghada"
click at [569, 259] on select "Choisir un aéroport Hurghada Marsa Alam" at bounding box center [694, 274] width 251 height 30
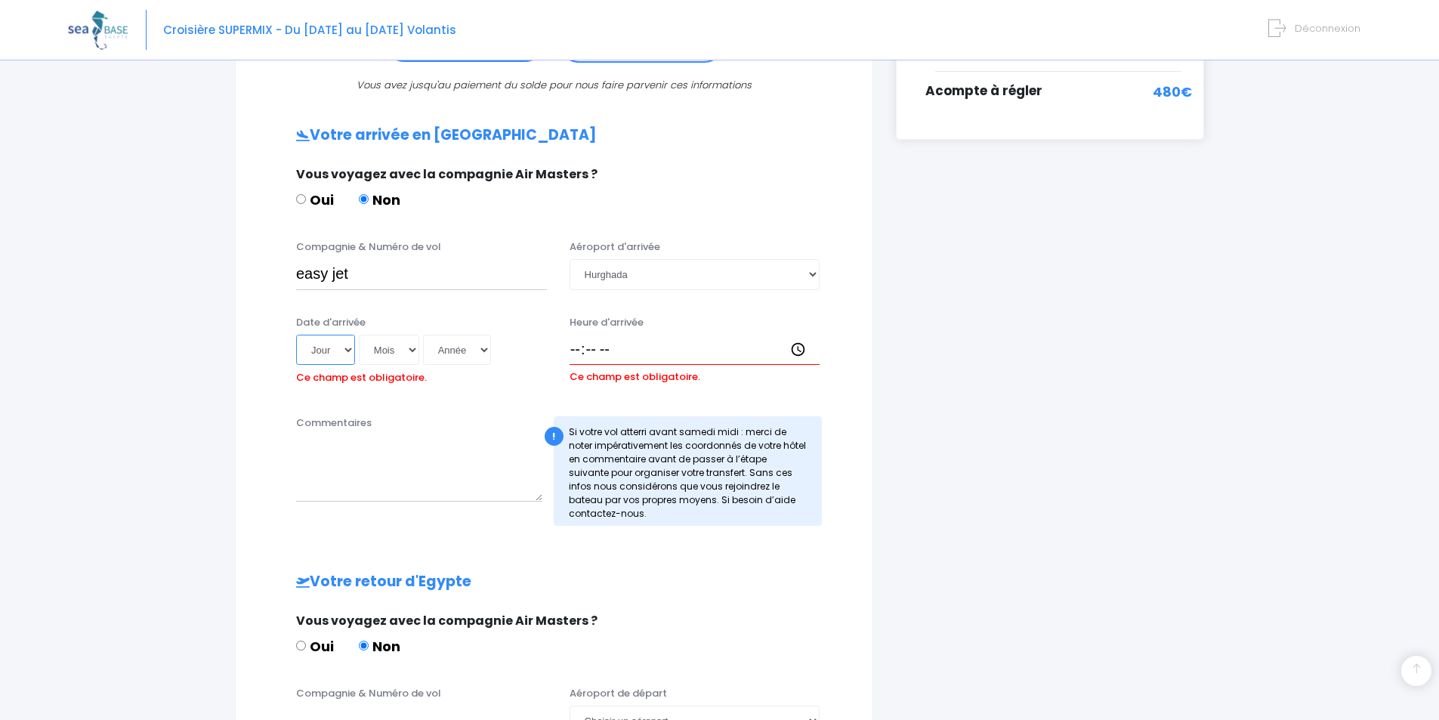
click at [333, 361] on select "Jour 01 02 03 04 05 06 07 08 09 10 11 12 13 14 15 16 17 18 19 20 21 22 23 24 25…" at bounding box center [325, 350] width 59 height 30
select select "29"
click at [296, 335] on select "Jour 01 02 03 04 05 06 07 08 09 10 11 12 13 14 15 16 17 18 19 20 21 22 23 24 25…" at bounding box center [325, 350] width 59 height 30
click at [382, 347] on select "Mois 01 02 03 04 05 06 07 08 09 10 11 12" at bounding box center [389, 350] width 60 height 30
select select "11"
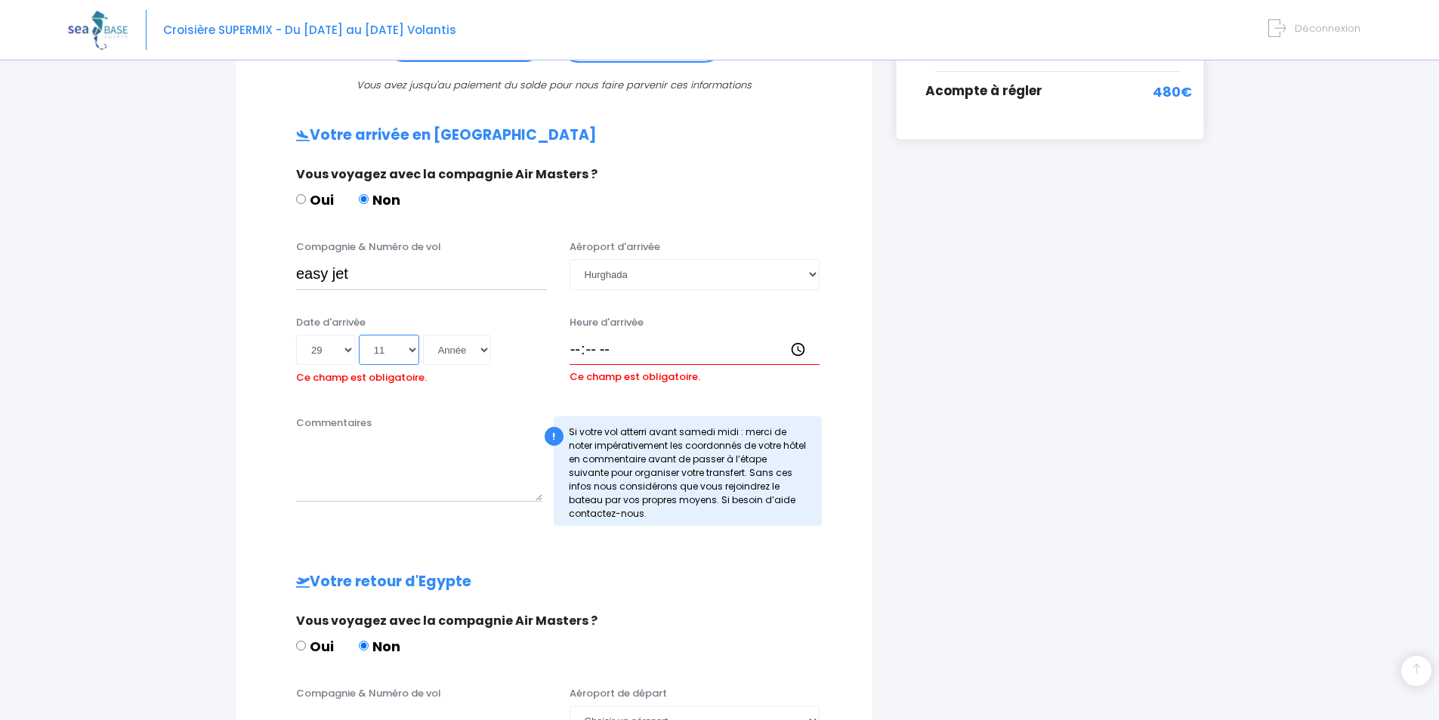
click at [359, 335] on select "Mois 01 02 03 04 05 06 07 08 09 10 11 12" at bounding box center [389, 350] width 60 height 30
click at [598, 347] on input "Heure d'arrivée" at bounding box center [694, 350] width 251 height 30
type input "20:45"
click at [421, 490] on textarea "Commentaires" at bounding box center [419, 468] width 246 height 66
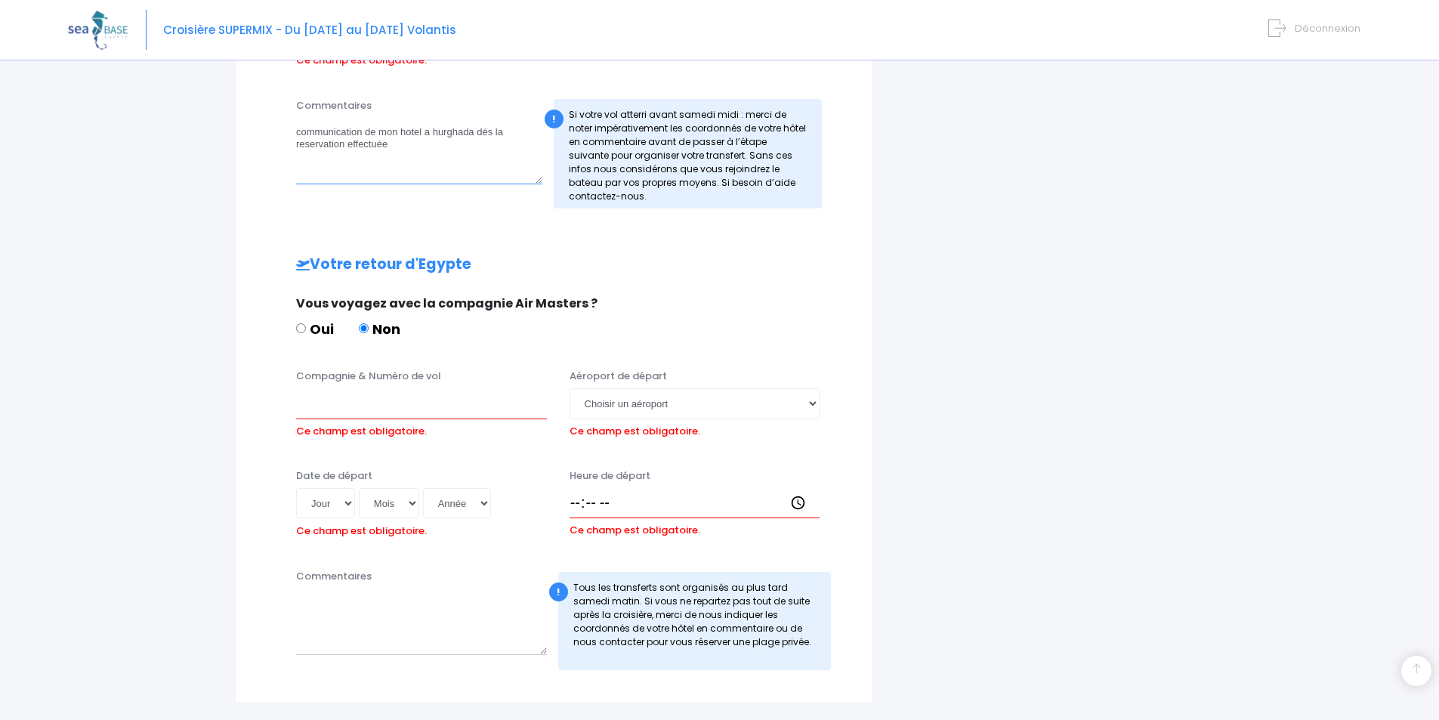
scroll to position [723, 0]
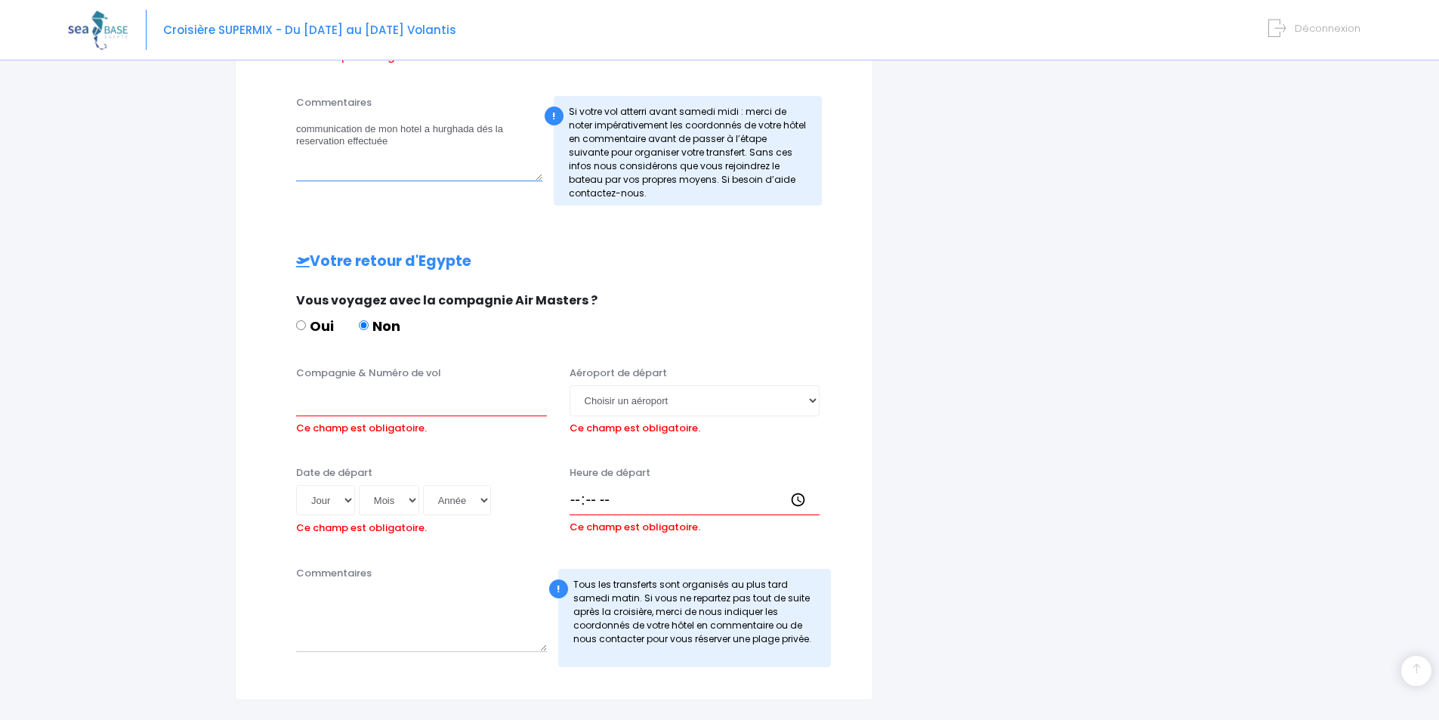
type textarea "communication de mon hotel a hurghada dés la reservation effectuée"
click at [420, 397] on input "Compagnie & Numéro de vol" at bounding box center [421, 400] width 251 height 30
type input "easy jet"
click at [660, 401] on select "Choisir un aéroport Hurghada Marsa Alam" at bounding box center [694, 400] width 251 height 30
select select "Hurghada"
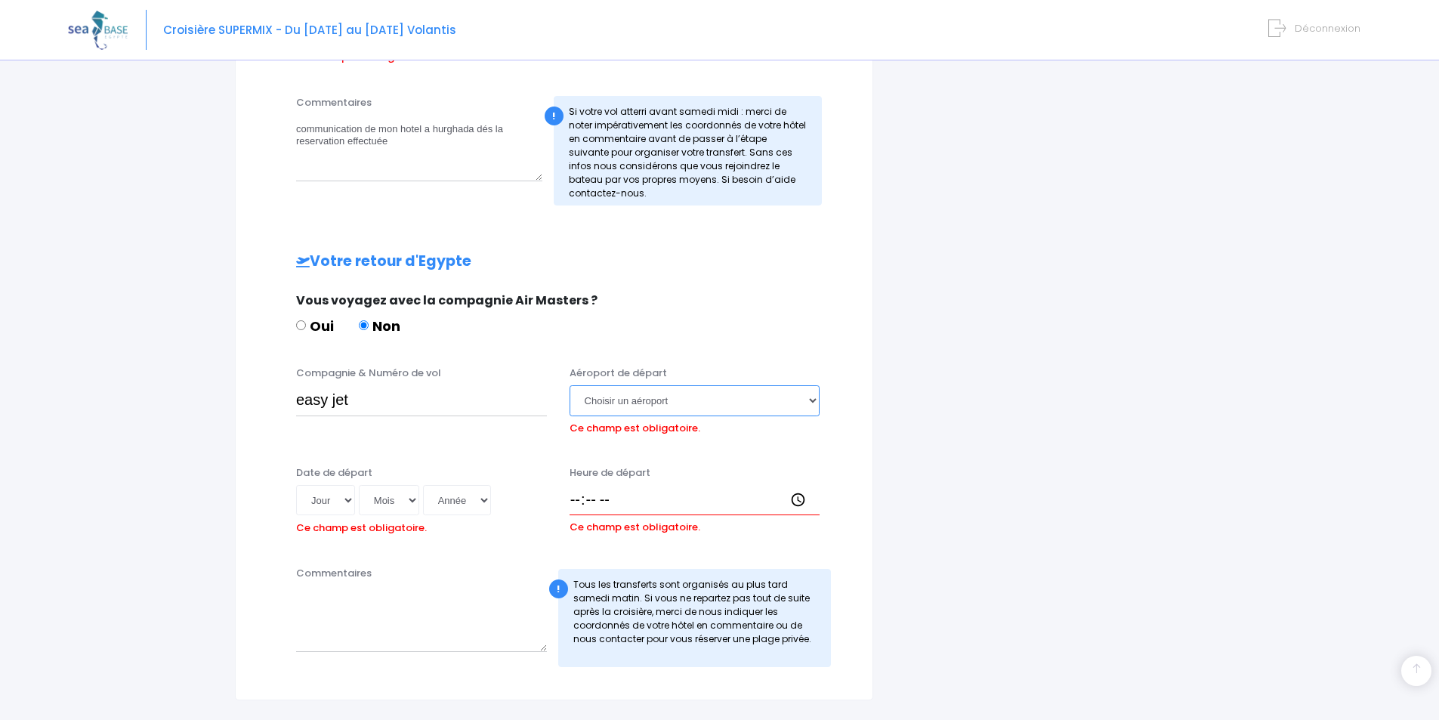
click at [569, 385] on select "Choisir un aéroport Hurghada Marsa Alam" at bounding box center [694, 400] width 251 height 30
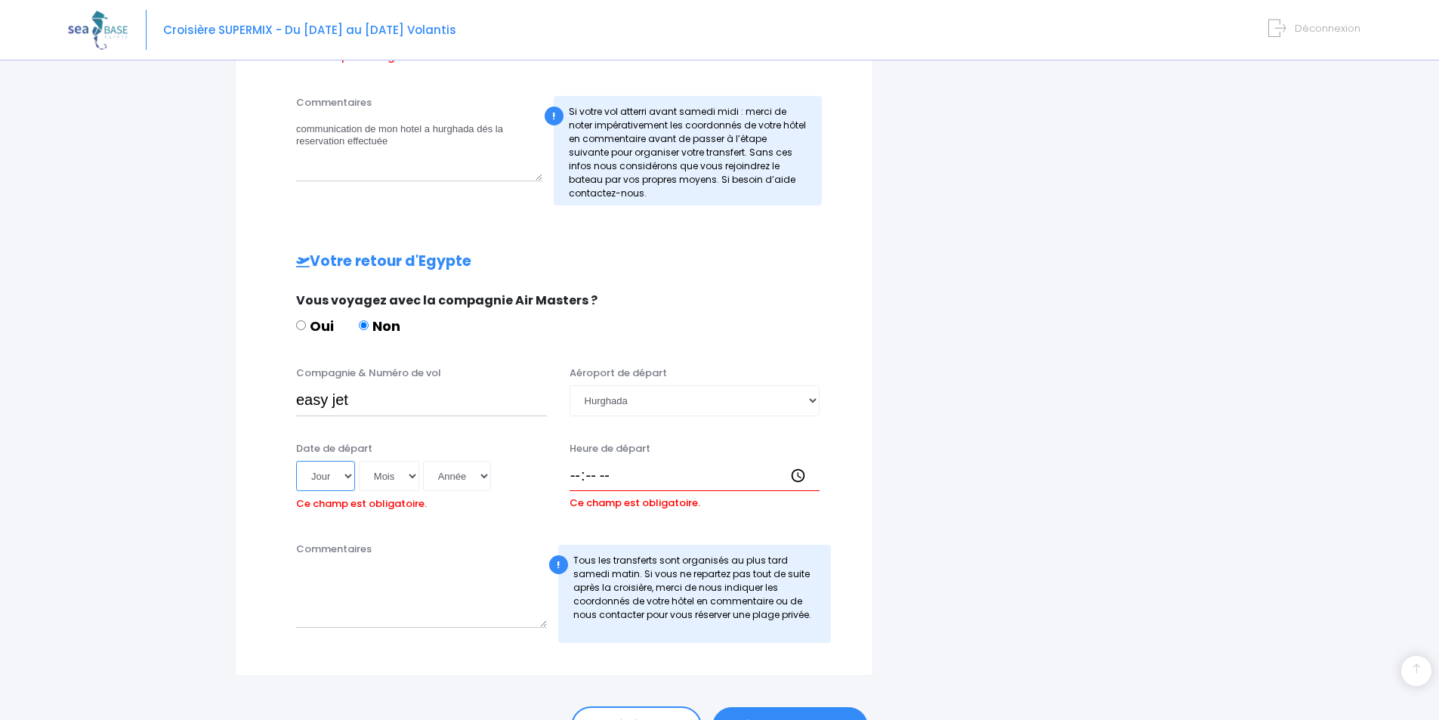
click at [325, 467] on select "Jour 01 02 03 04 05 06 07 08 09 10 11 12 13 14 15 16 17 18 19 20 21 22 23 24 25…" at bounding box center [325, 476] width 59 height 30
select select "17"
click at [296, 461] on select "Jour 01 02 03 04 05 06 07 08 09 10 11 12 13 14 15 16 17 18 19 20 21 22 23 24 25…" at bounding box center [325, 476] width 59 height 30
click at [414, 472] on select "Mois 01 02 03 04 05 06 07 08 09 10 11 12" at bounding box center [389, 476] width 60 height 30
select select "12"
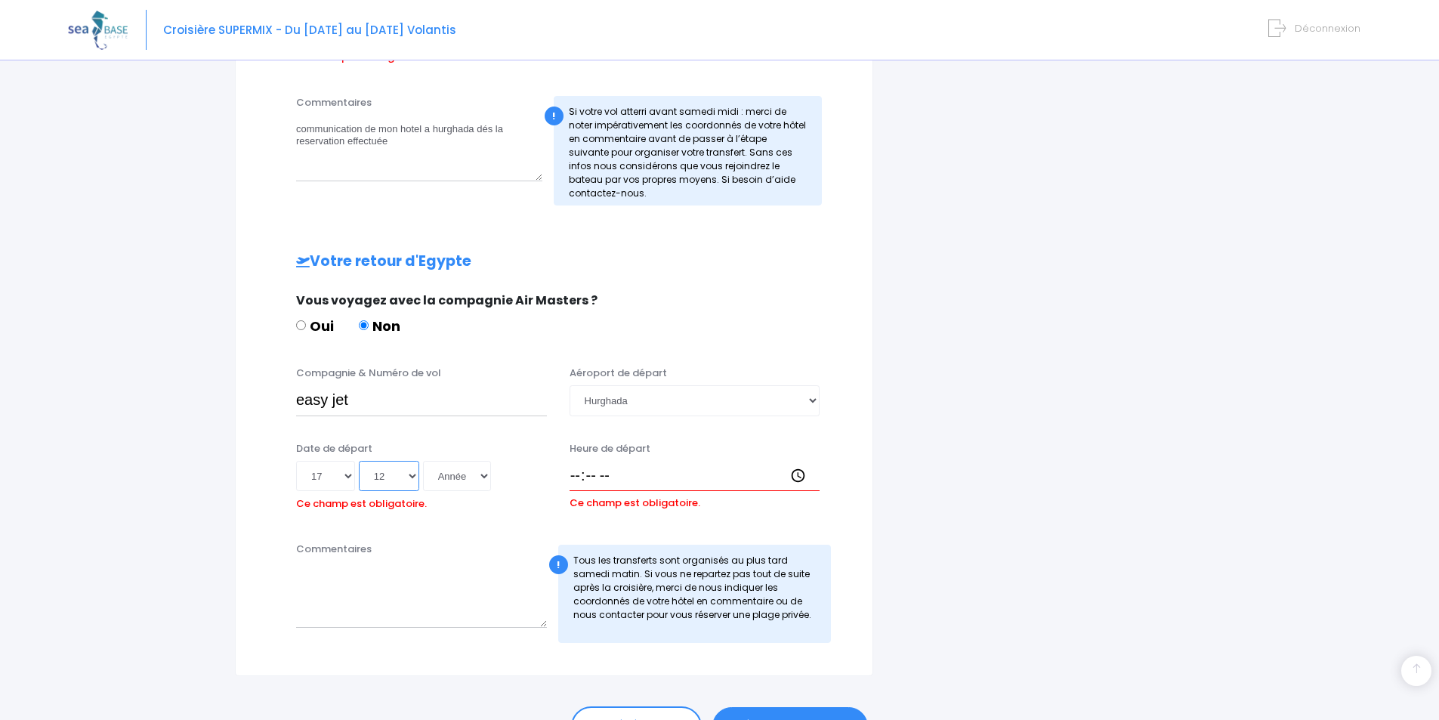
click at [359, 461] on select "Mois 01 02 03 04 05 06 07 08 09 10 11 12" at bounding box center [389, 476] width 60 height 30
click at [449, 473] on select "Année 2045 2044 2043 2042 2041 2040 2039 2038 2037 2036 2035 2034 2033 2032 203…" at bounding box center [457, 476] width 68 height 30
select select "2025"
click at [423, 461] on select "Année 2045 2044 2043 2042 2041 2040 2039 2038 2037 2036 2035 2034 2033 2032 203…" at bounding box center [457, 476] width 68 height 30
type input "2025-12-17"
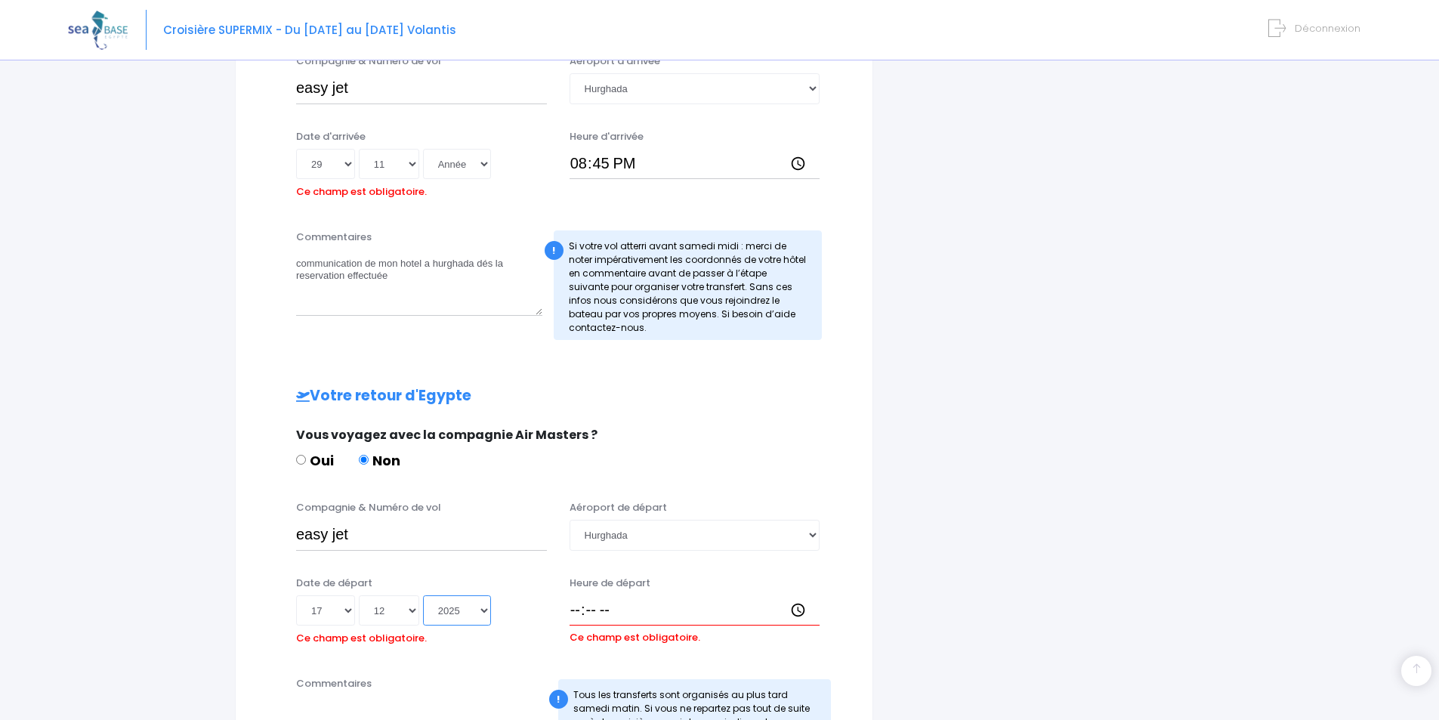
scroll to position [588, 0]
click at [453, 154] on select "Année 2045 2044 2043 2042 2041 2040 2039 2038 2037 2036 2035 2034 2033 2032 203…" at bounding box center [457, 165] width 68 height 30
select select "2025"
click at [423, 150] on select "Année 2045 2044 2043 2042 2041 2040 2039 2038 2037 2036 2035 2034 2033 2032 203…" at bounding box center [457, 165] width 68 height 30
type input "2025-11-29"
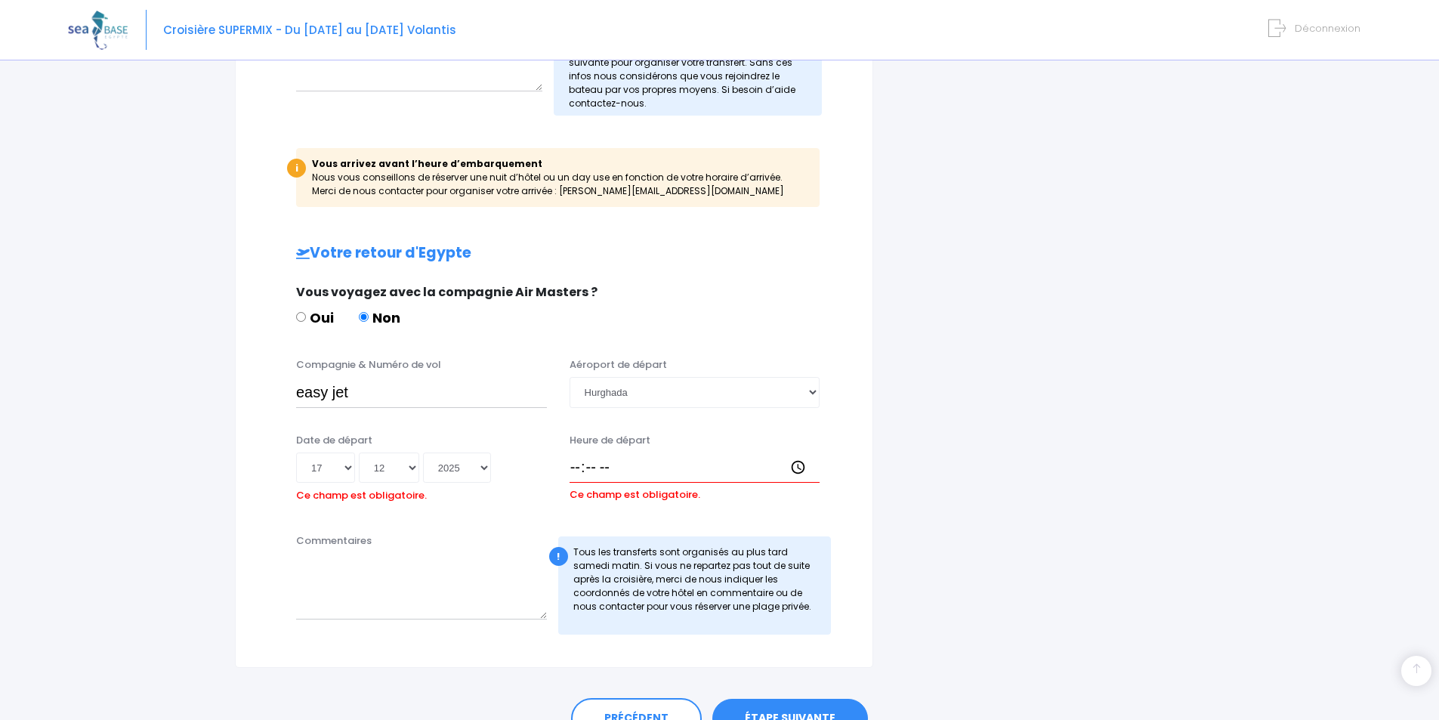
scroll to position [856, 0]
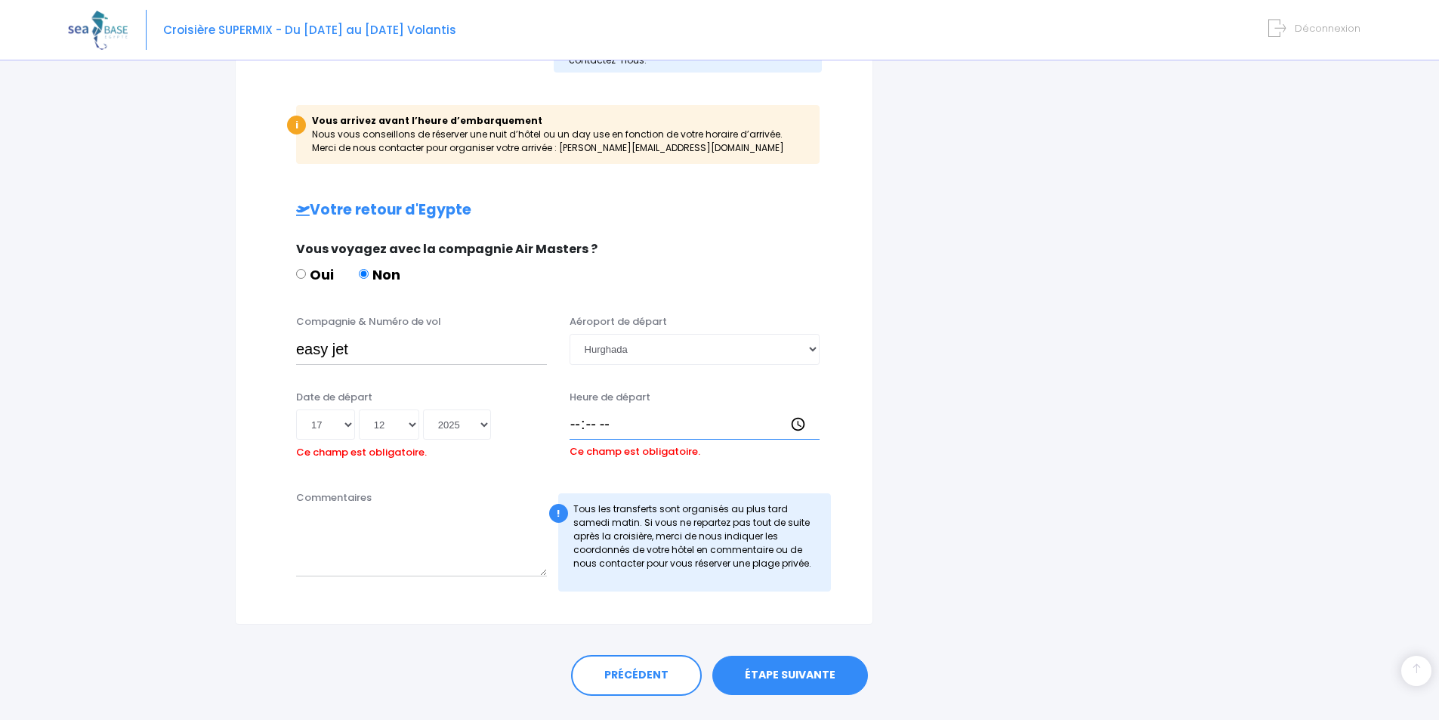
click at [572, 425] on input "Heure de départ" at bounding box center [694, 424] width 251 height 30
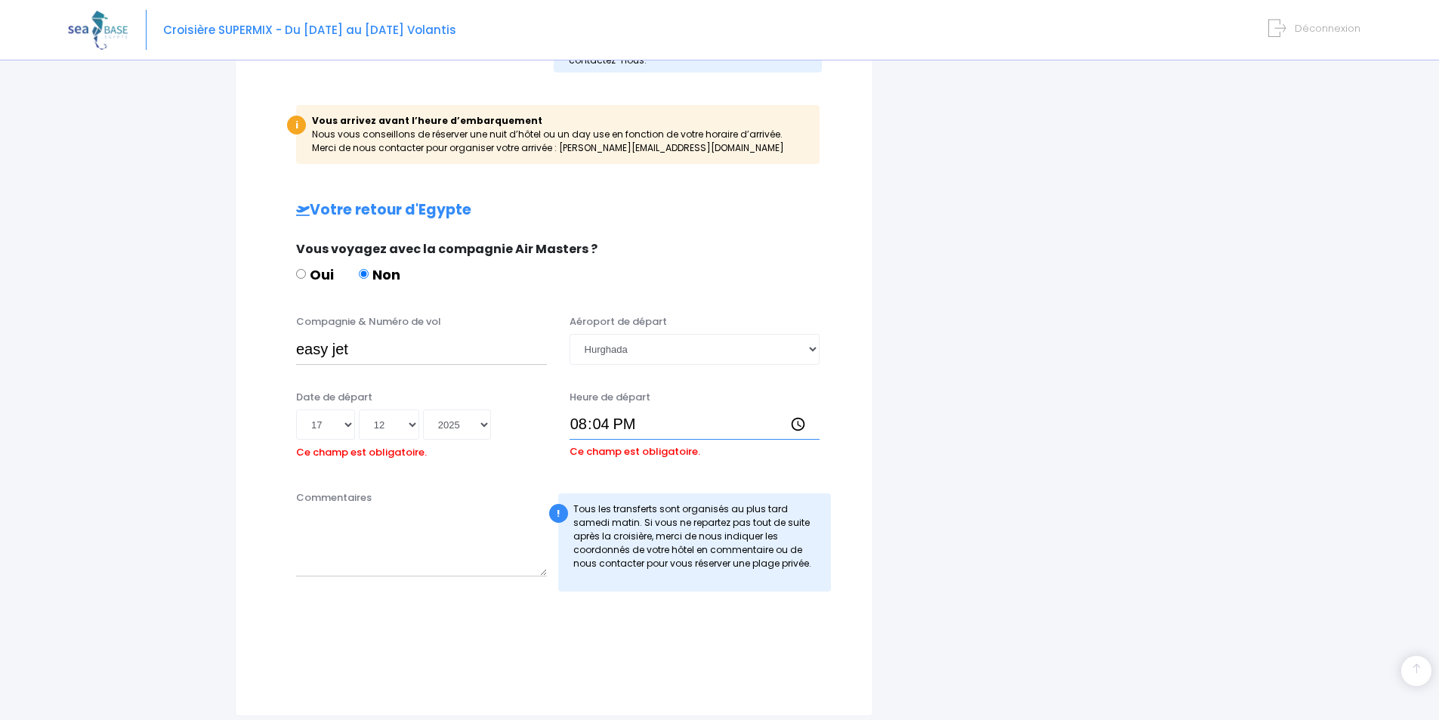
type input "20:45"
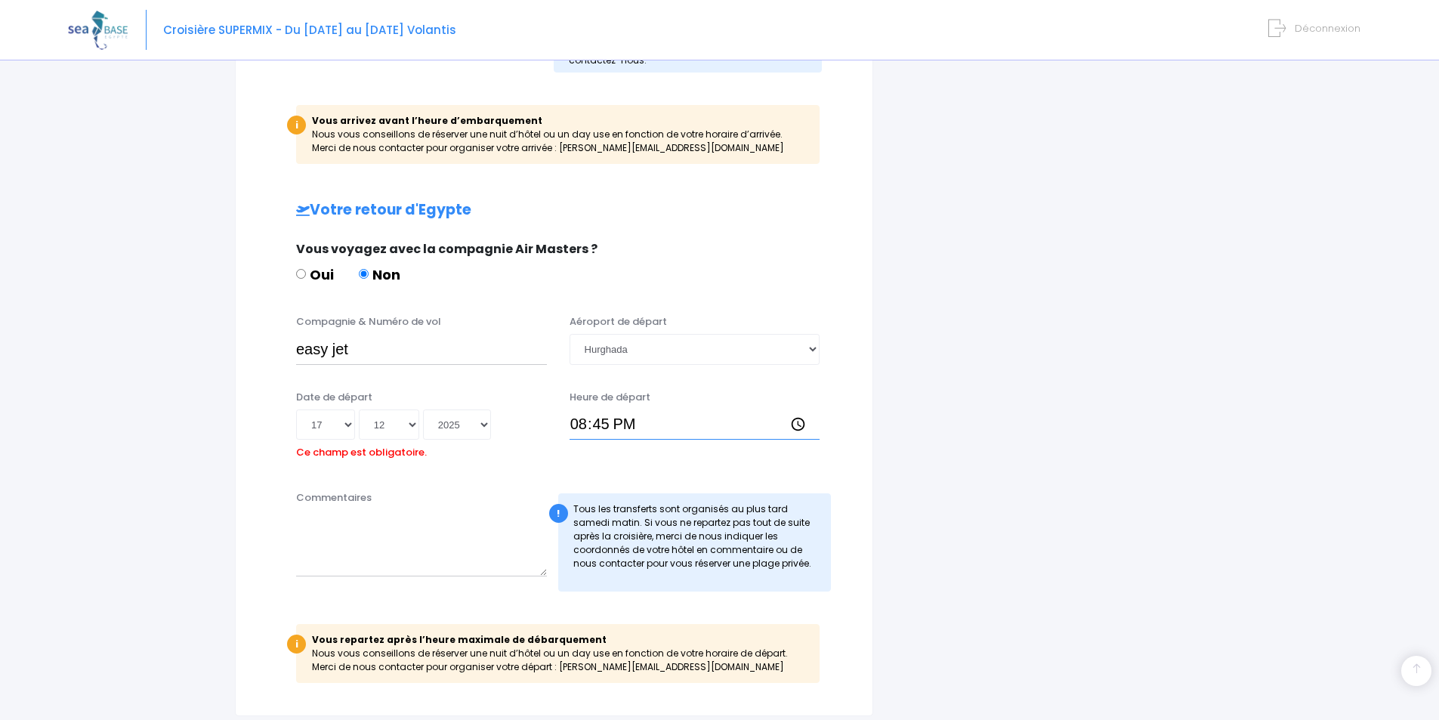
scroll to position [984, 0]
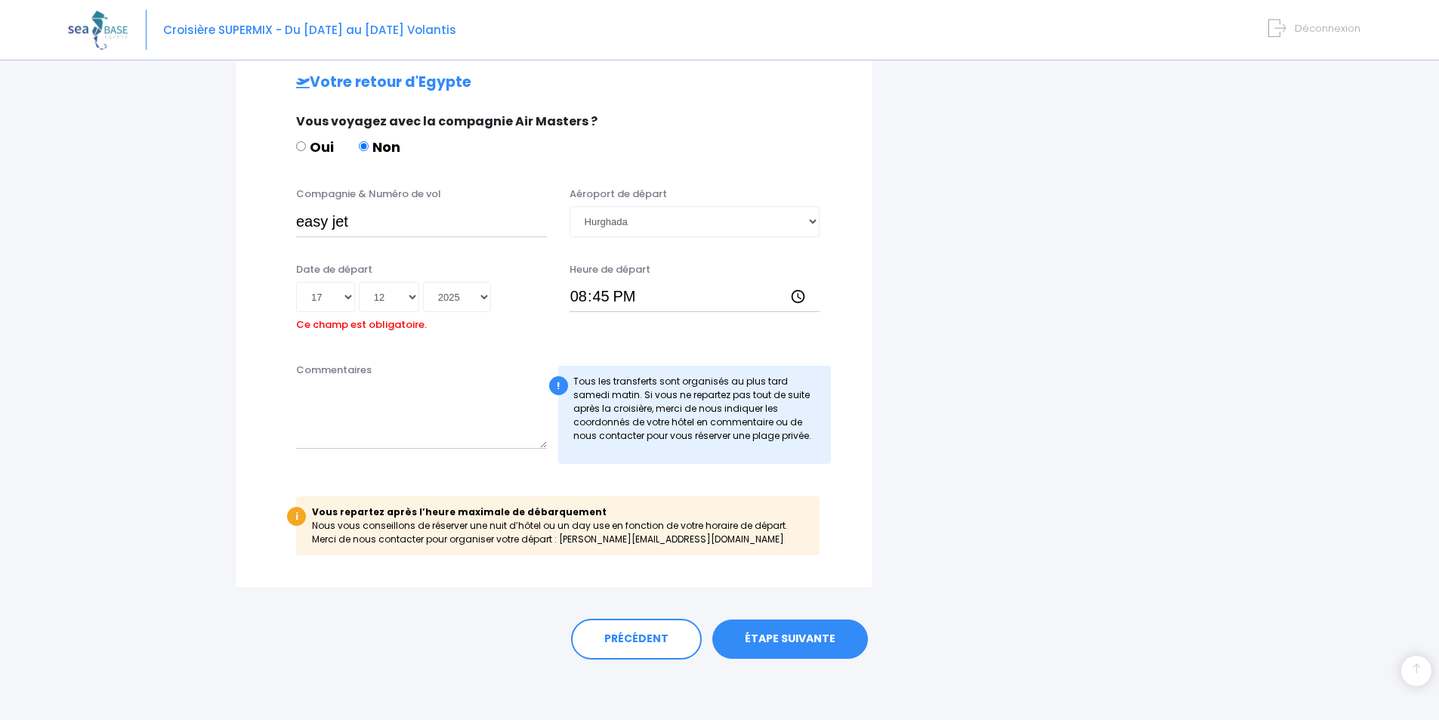
click at [844, 637] on link "ÉTAPE SUIVANTE" at bounding box center [790, 638] width 156 height 39
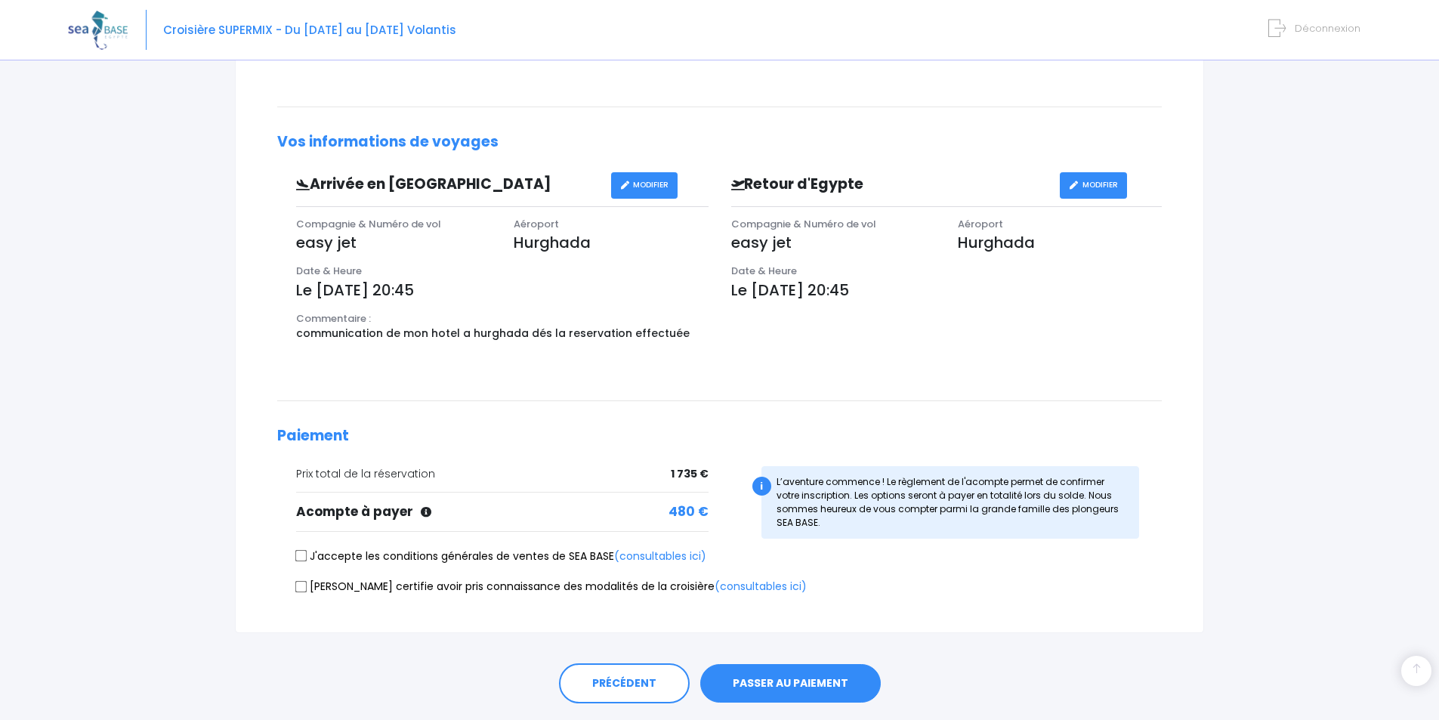
scroll to position [341, 0]
click at [306, 553] on input "J'accepte les conditions générales de ventes de SEA BASE (consultables ici)" at bounding box center [301, 555] width 12 height 12
checkbox input "true"
click at [304, 593] on label "[PERSON_NAME] certifie avoir pris connaissance des modalités de la croisière (c…" at bounding box center [551, 586] width 510 height 16
click at [304, 591] on input "[PERSON_NAME] certifie avoir pris connaissance des modalités de la croisière (c…" at bounding box center [301, 585] width 12 height 12
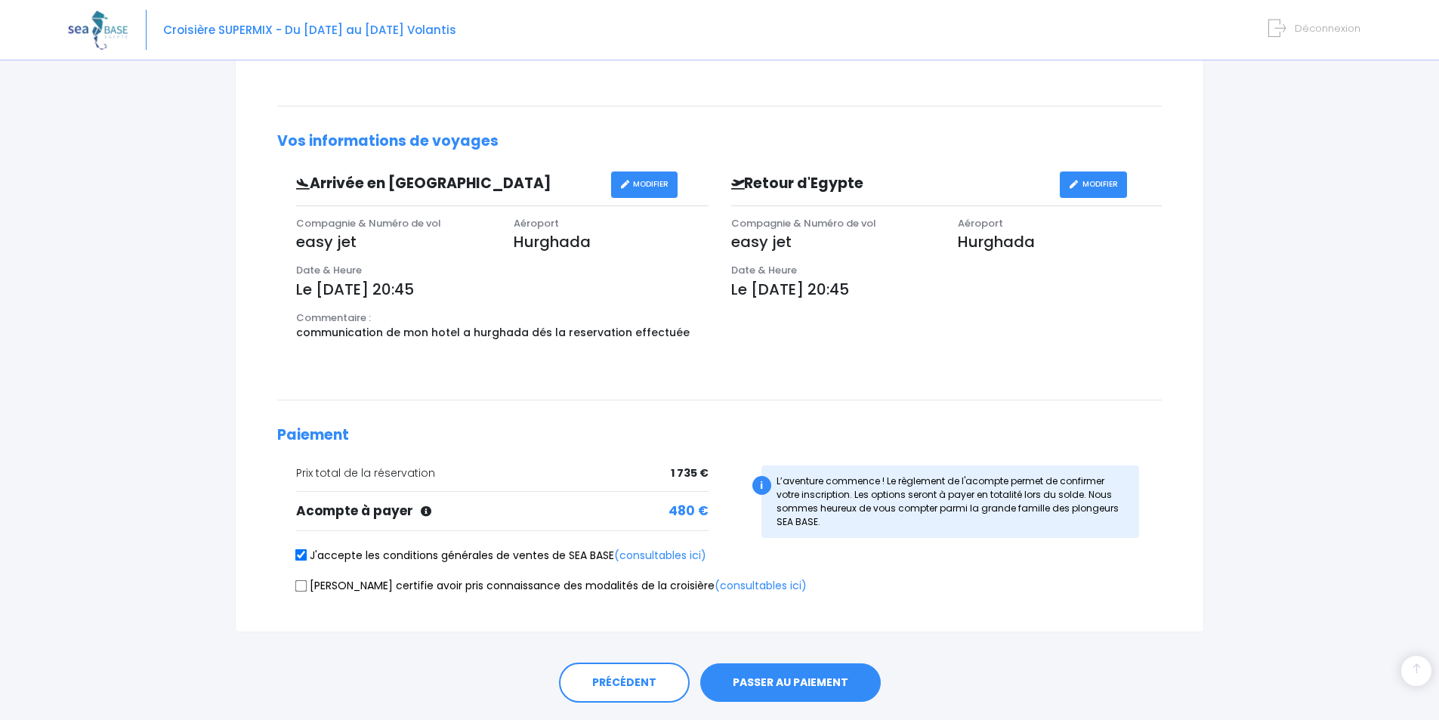
checkbox input "true"
click at [439, 594] on div "Je certifie avoir pris connaissance des modalités de la croisière (consultables…" at bounding box center [719, 588] width 884 height 21
click at [828, 680] on button "PASSER AU PAIEMENT" at bounding box center [790, 682] width 180 height 39
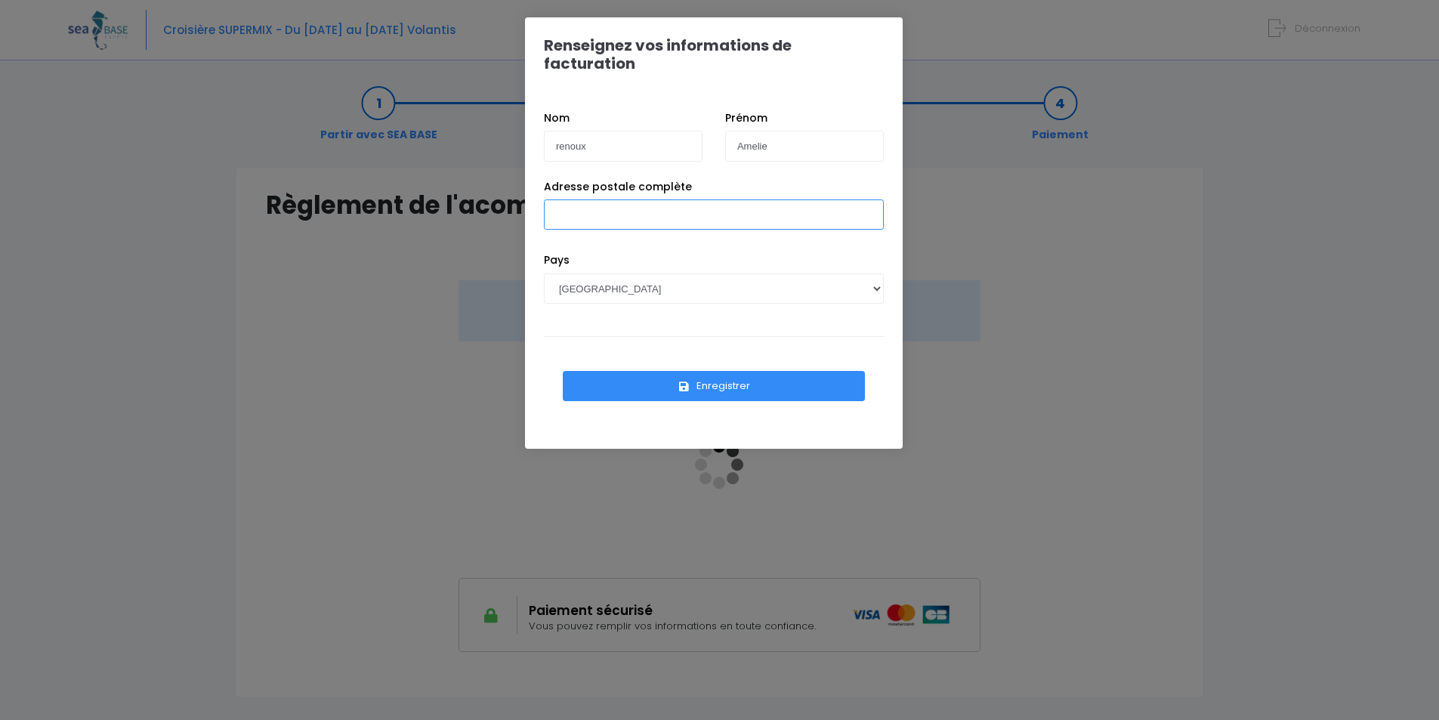
click at [839, 207] on input "Adresse postale complète" at bounding box center [714, 214] width 340 height 30
click at [760, 342] on div "Enregistrer" at bounding box center [714, 378] width 340 height 84
click at [832, 199] on input "108b cours saint louis jardins des chartrons G2 103" at bounding box center [714, 214] width 340 height 30
type input "108b cours saint louis jardins des chartrons G2 103 bordeaux"
click at [831, 371] on button "Enregistrer" at bounding box center [714, 386] width 302 height 30
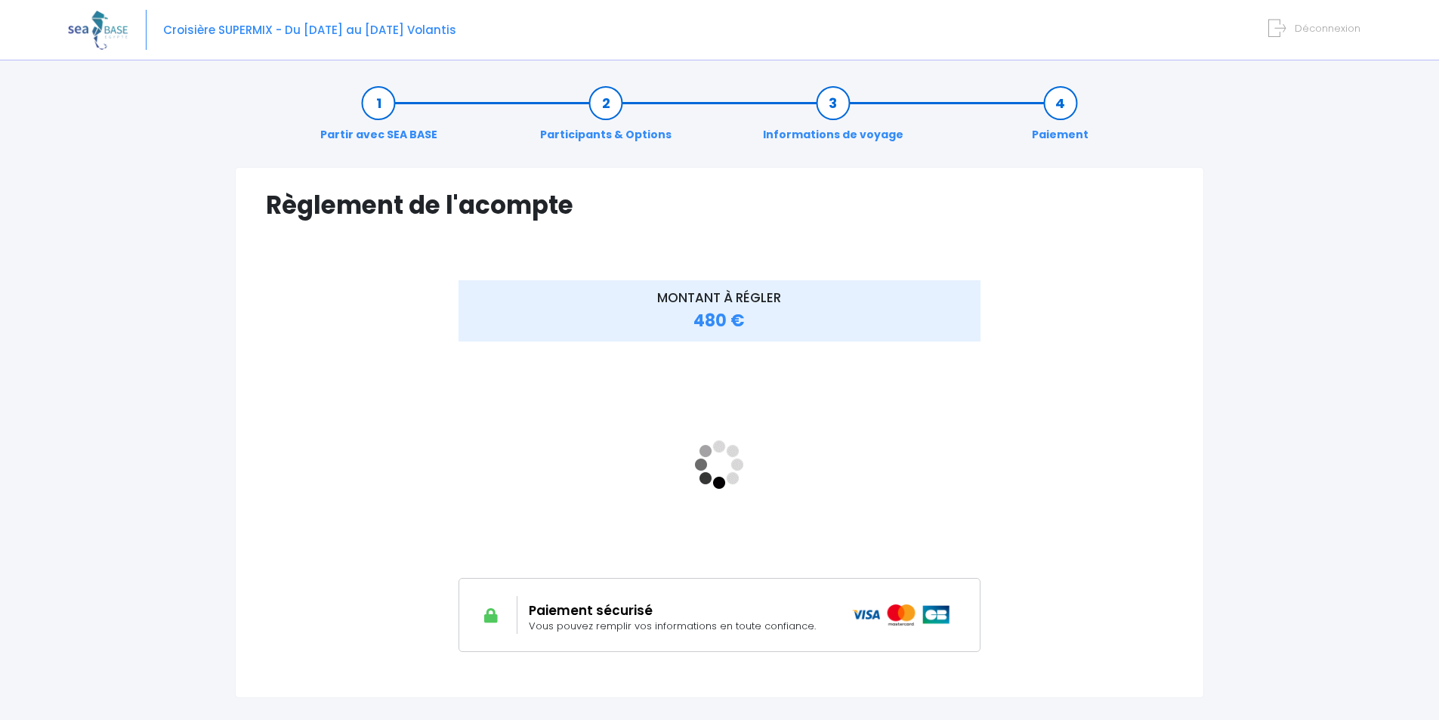
click at [1102, 308] on div "MONTANT À RÉGLER 480 €" at bounding box center [719, 476] width 907 height 393
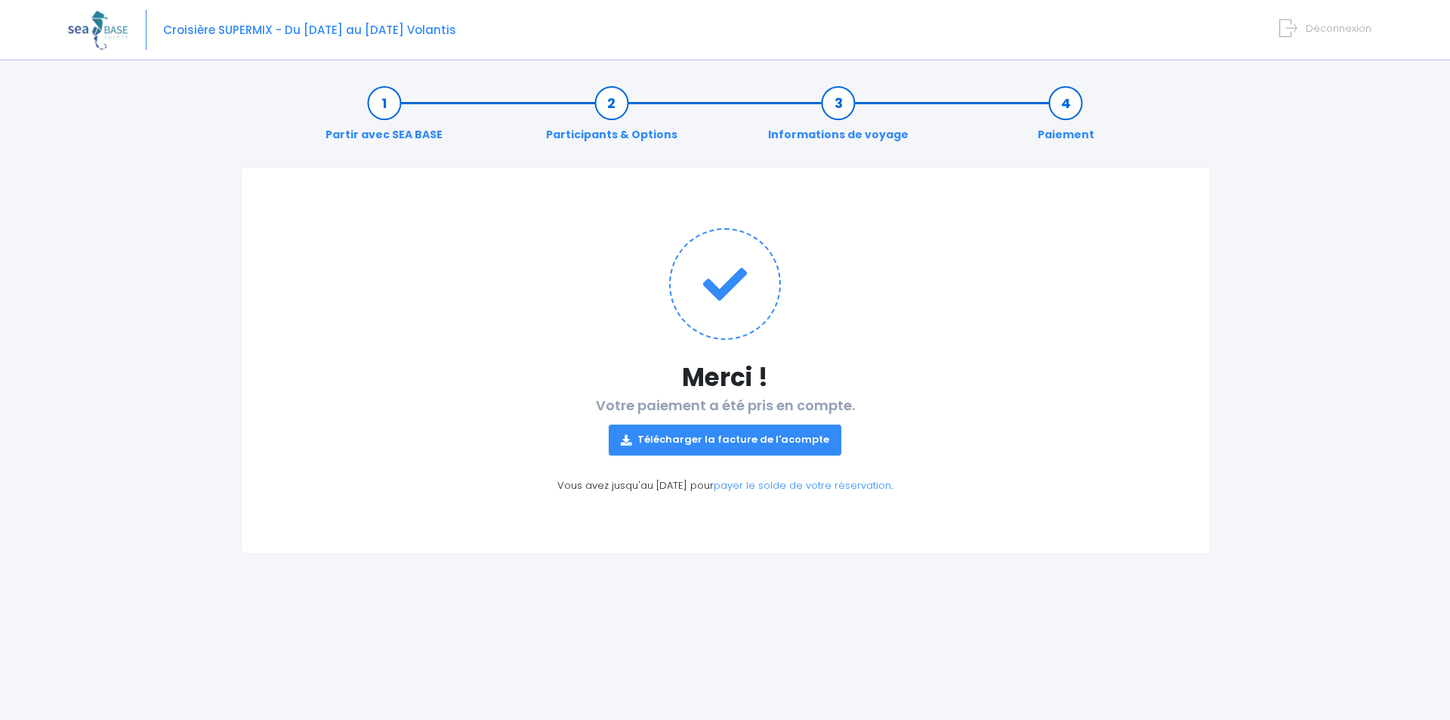
click at [674, 76] on div "Partir avec SEA BASE Participants & Options Informations de voyage Paiement" at bounding box center [725, 118] width 969 height 97
click at [100, 29] on img at bounding box center [98, 30] width 60 height 39
click at [784, 492] on link "payer le solde de votre réservation" at bounding box center [802, 485] width 177 height 14
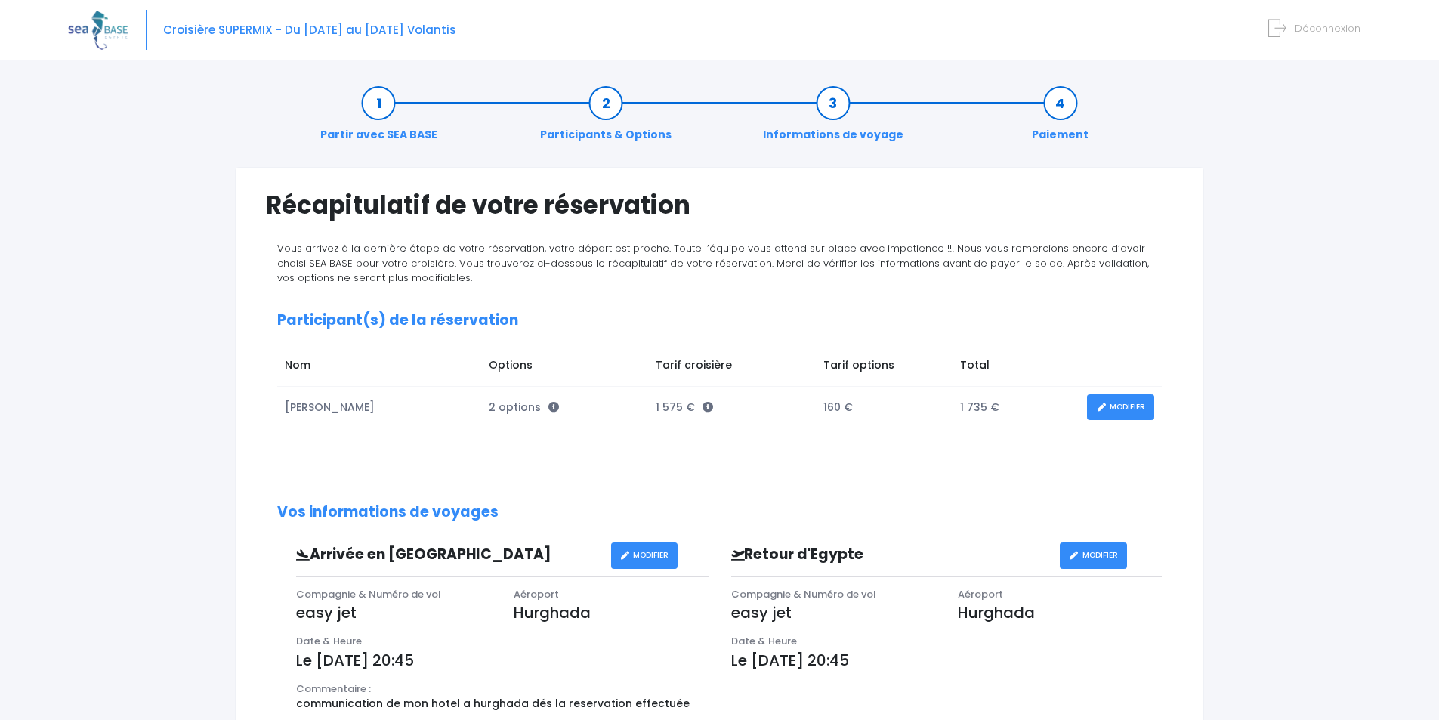
click at [1336, 26] on span "Déconnexion" at bounding box center [1327, 28] width 66 height 14
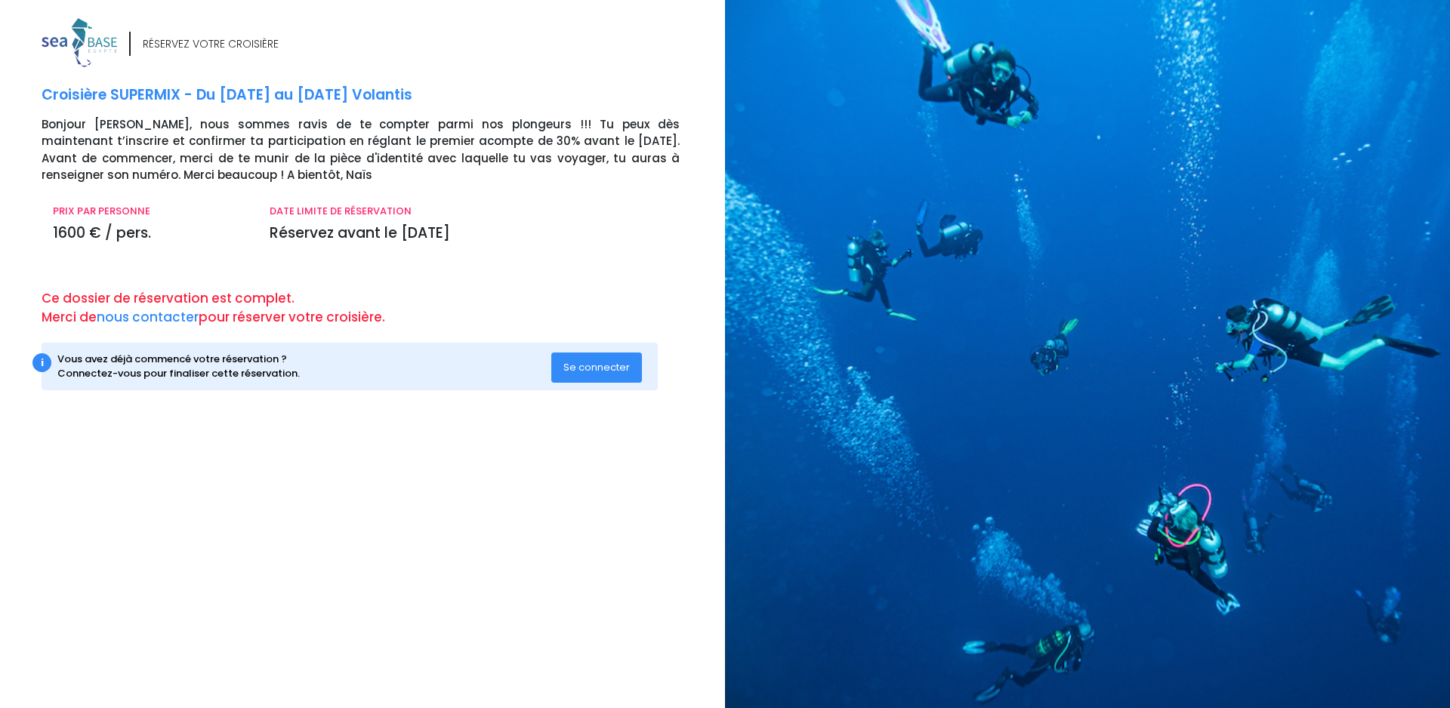
click at [628, 378] on button "Se connecter" at bounding box center [596, 368] width 91 height 30
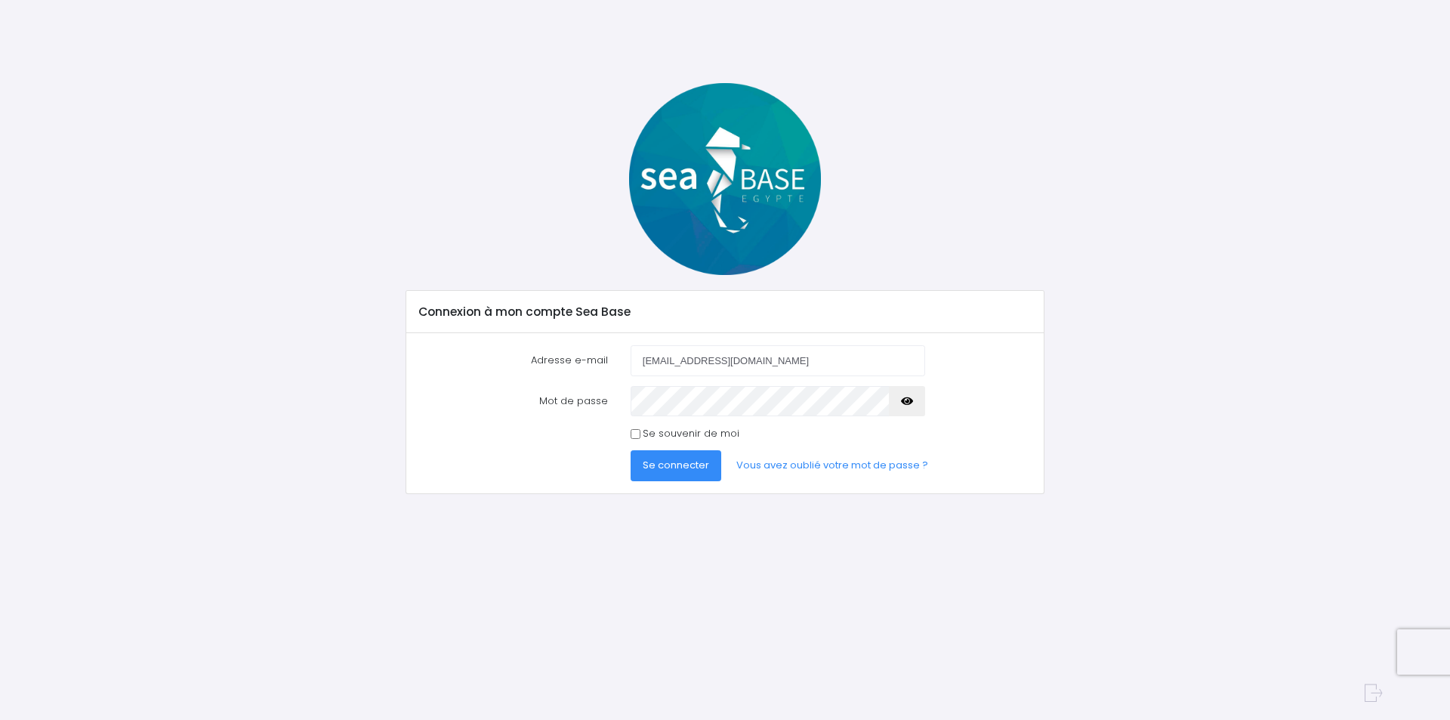
type input "[EMAIL_ADDRESS][DOMAIN_NAME]"
click at [631, 450] on button "Se connecter" at bounding box center [676, 465] width 91 height 30
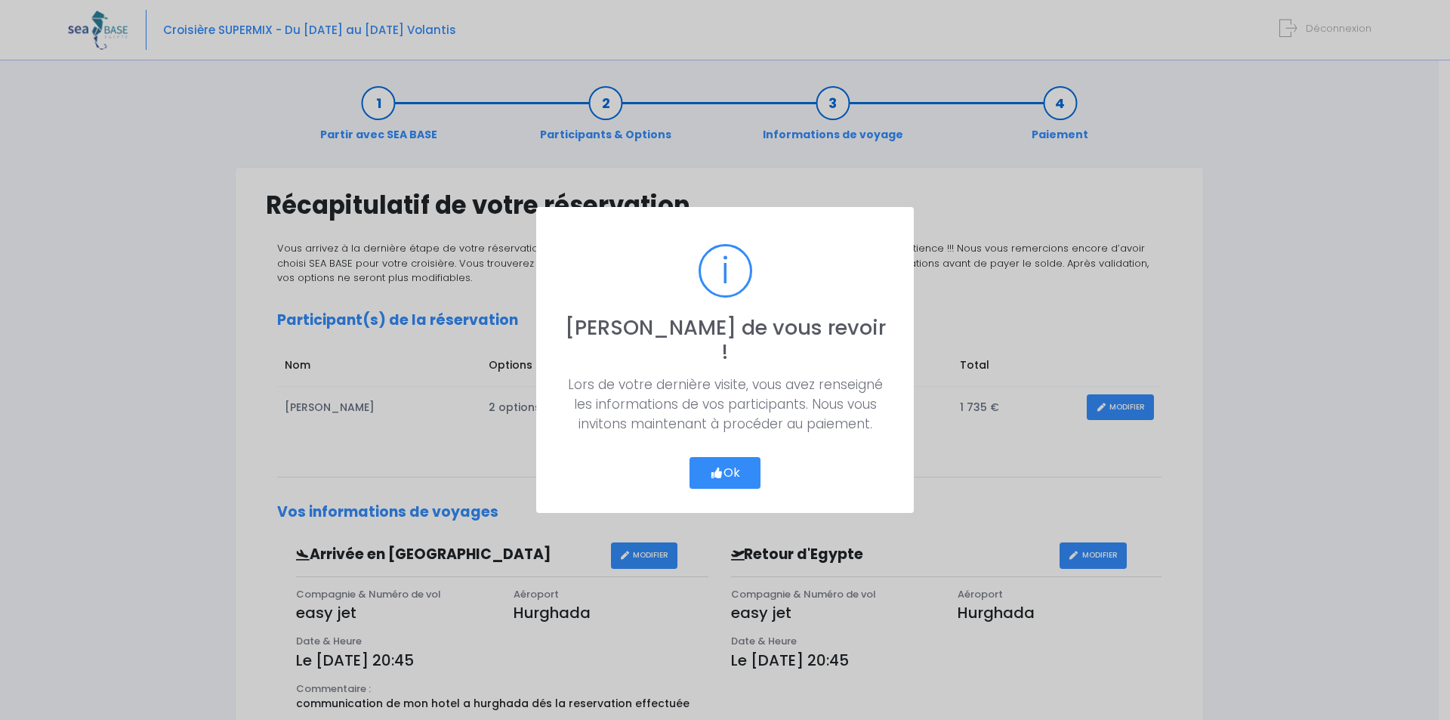
click at [737, 468] on button "Ok" at bounding box center [724, 473] width 71 height 32
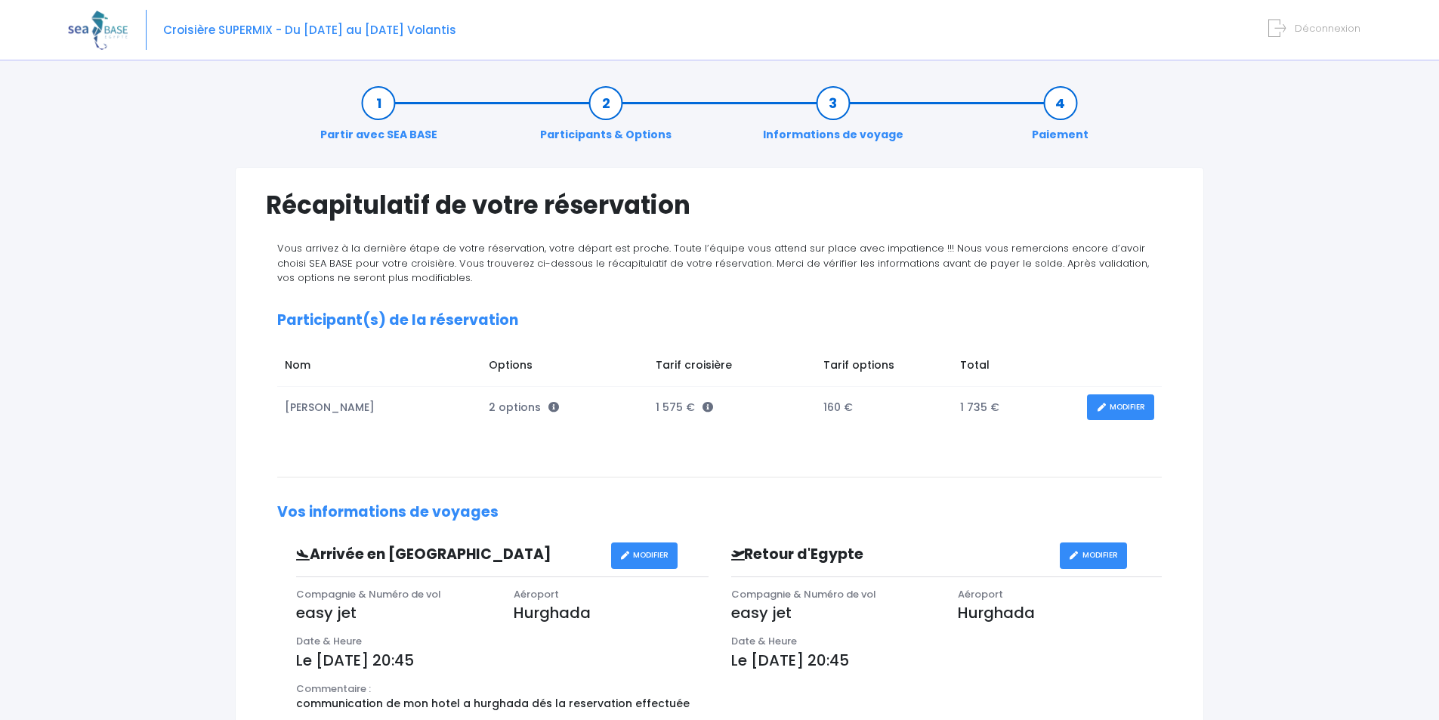
click at [107, 33] on img at bounding box center [98, 30] width 60 height 39
click at [90, 20] on img at bounding box center [98, 30] width 60 height 39
click at [385, 103] on link "Partir avec SEA BASE" at bounding box center [379, 119] width 132 height 48
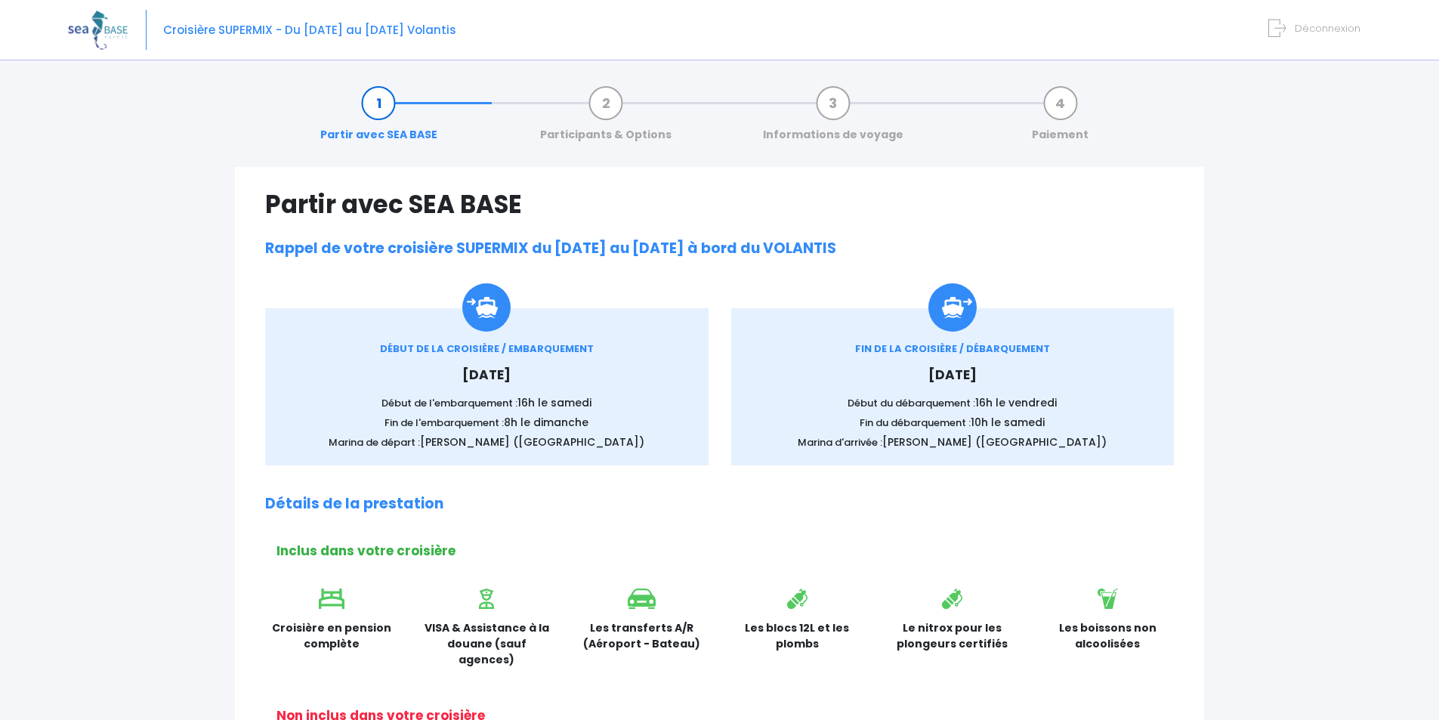
click at [1301, 29] on span "Déconnexion" at bounding box center [1327, 28] width 66 height 14
